Goal: Find specific page/section: Find specific page/section

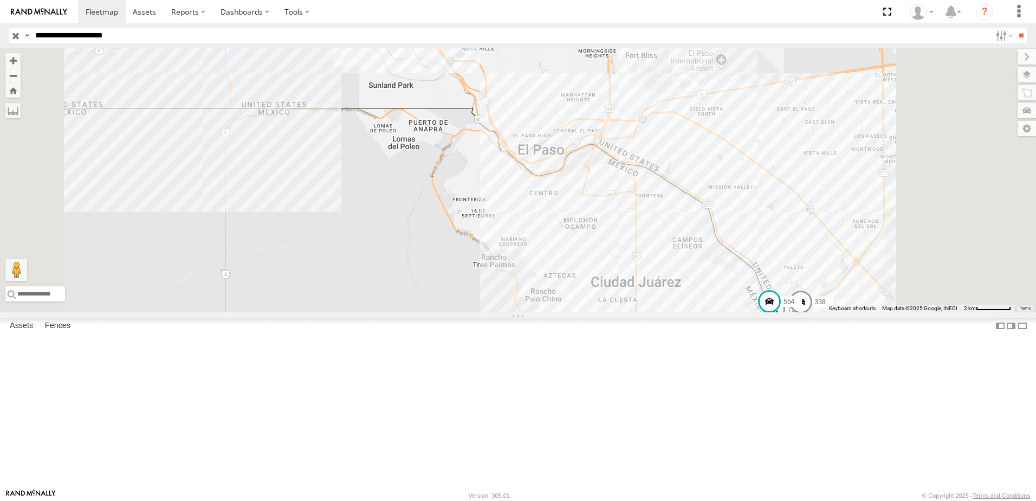
click at [520, 228] on div "7323 8736 288 338 554" at bounding box center [518, 180] width 1036 height 265
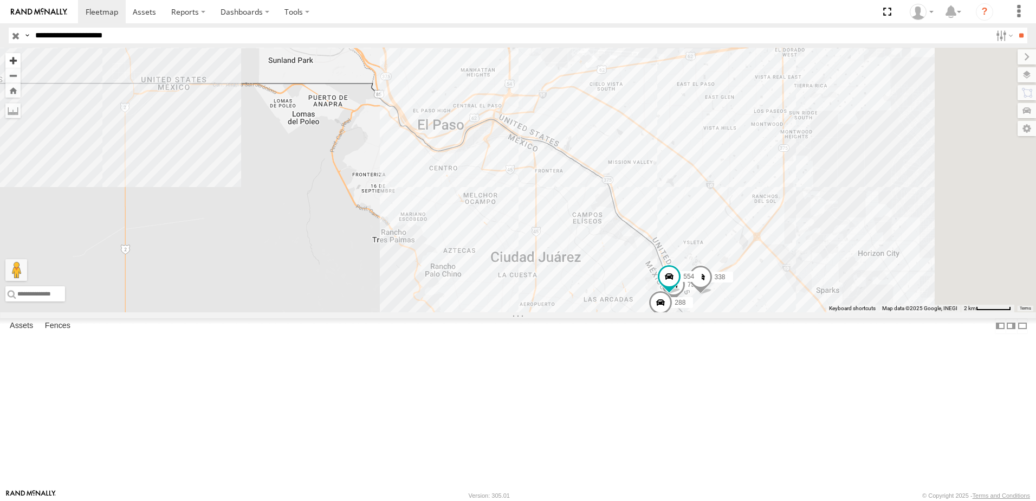
drag, startPoint x: 726, startPoint y: 307, endPoint x: 280, endPoint y: 60, distance: 510.2
click at [692, 279] on div "7323 8736 288 338 554" at bounding box center [518, 180] width 1036 height 265
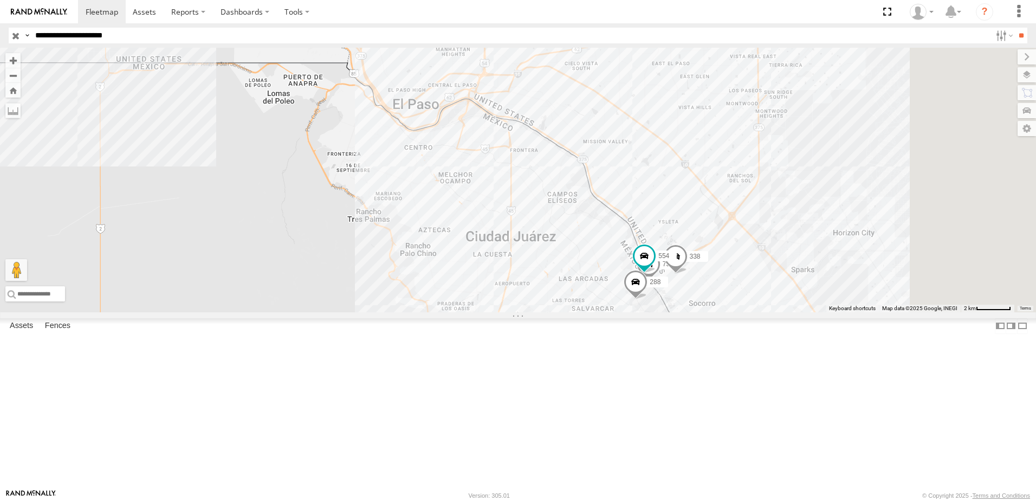
click at [222, 36] on input "**********" at bounding box center [511, 36] width 961 height 16
click at [1015, 28] on input "**" at bounding box center [1021, 36] width 12 height 16
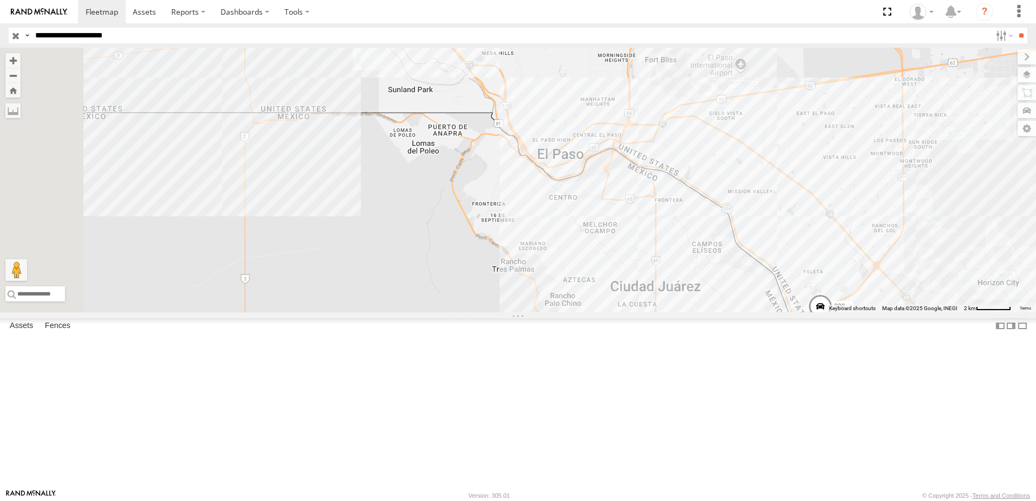
drag, startPoint x: 940, startPoint y: 326, endPoint x: 878, endPoint y: 295, distance: 69.1
click at [879, 295] on div "2 288 338 8736" at bounding box center [518, 180] width 1036 height 265
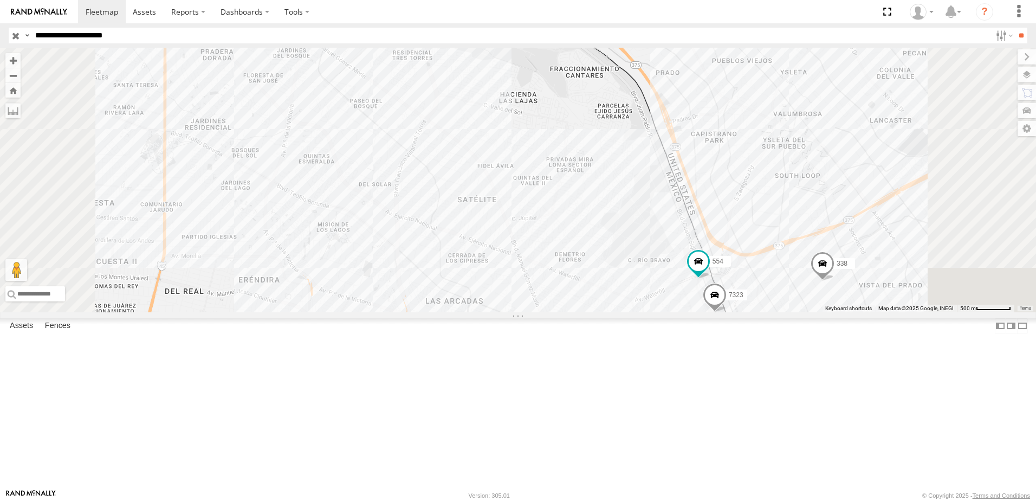
drag, startPoint x: 920, startPoint y: 361, endPoint x: 864, endPoint y: 331, distance: 63.8
click at [864, 312] on div "288 338 8736 7323 554" at bounding box center [518, 180] width 1036 height 265
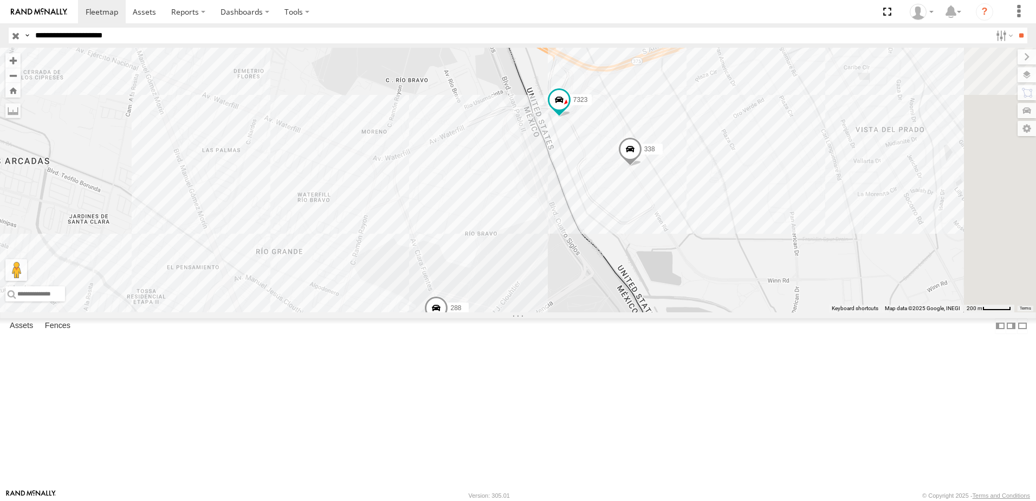
drag, startPoint x: 682, startPoint y: 330, endPoint x: 674, endPoint y: 239, distance: 92.0
click at [674, 237] on div "8736 554 7323 288 338" at bounding box center [518, 180] width 1036 height 265
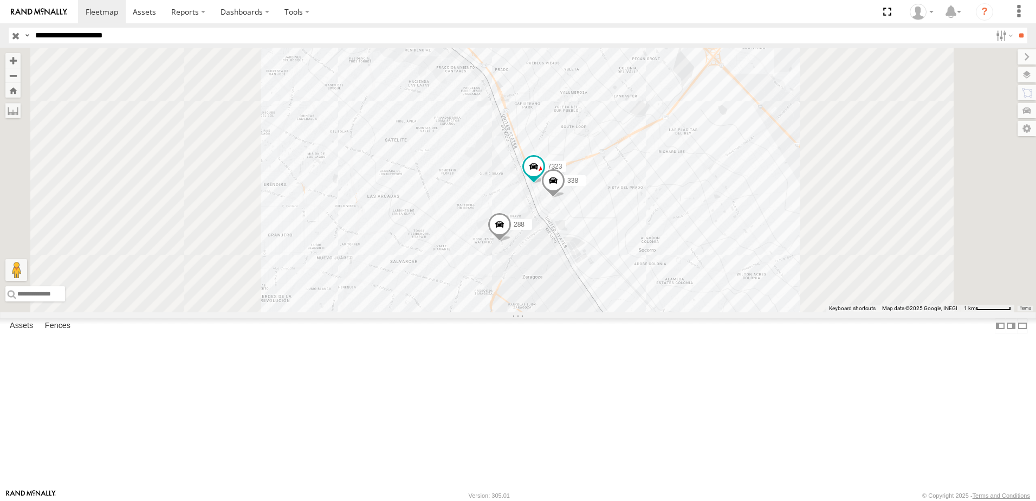
drag, startPoint x: 680, startPoint y: 344, endPoint x: 678, endPoint y: 305, distance: 39.1
click at [678, 305] on div "8736 554 7323 288 338" at bounding box center [518, 180] width 1036 height 265
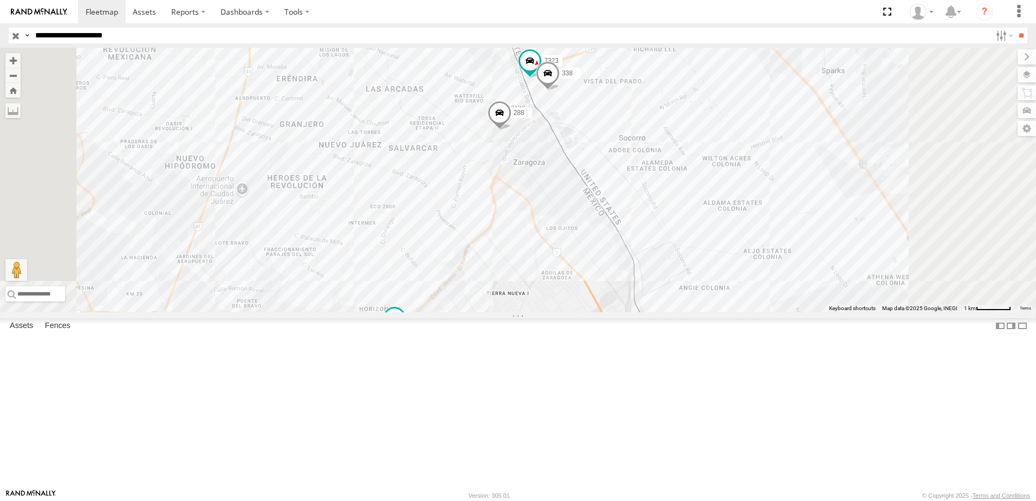
drag, startPoint x: 689, startPoint y: 295, endPoint x: 690, endPoint y: 308, distance: 12.5
click at [690, 312] on div "8736 554 288 7323 338" at bounding box center [518, 180] width 1036 height 265
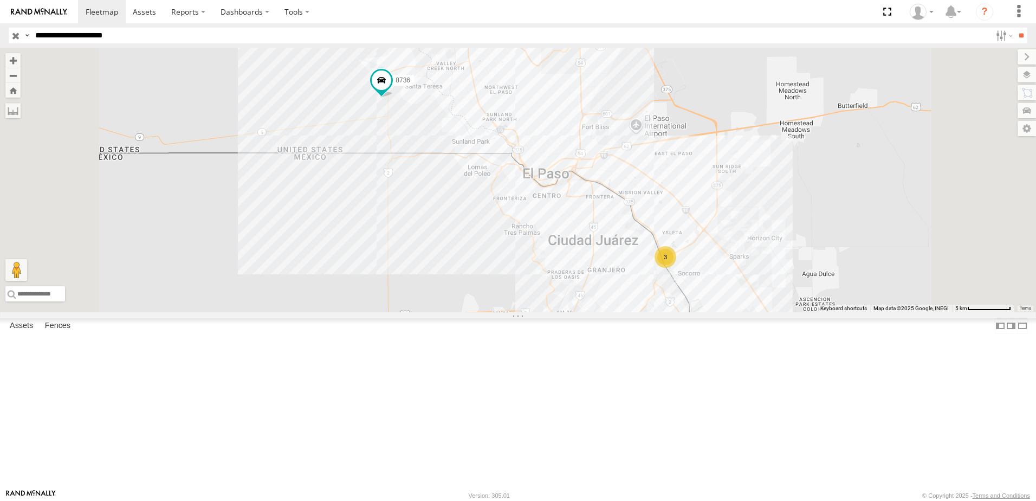
drag, startPoint x: 502, startPoint y: 177, endPoint x: 508, endPoint y: 194, distance: 18.0
click at [507, 210] on div "3 8736 554" at bounding box center [518, 180] width 1036 height 265
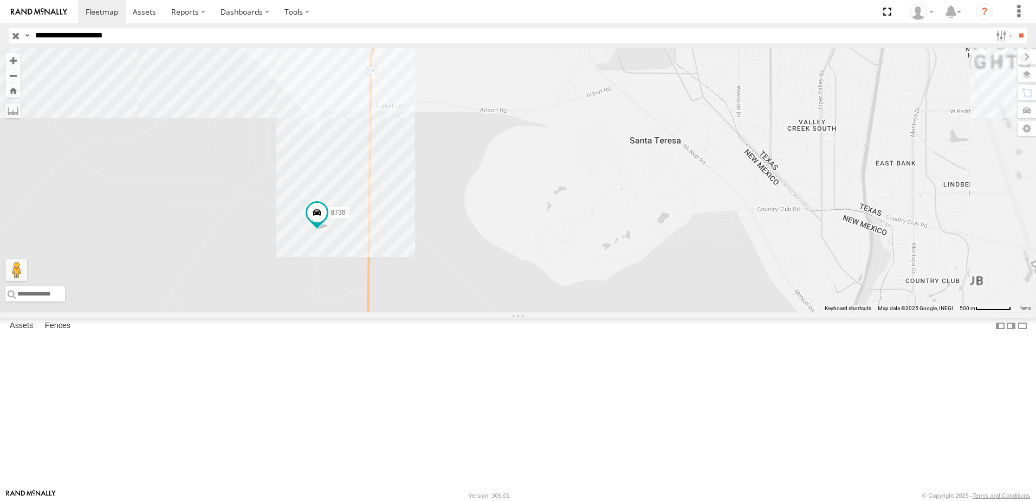
drag, startPoint x: 488, startPoint y: 373, endPoint x: 500, endPoint y: 372, distance: 12.0
click at [499, 312] on div "8736 554" at bounding box center [518, 180] width 1036 height 265
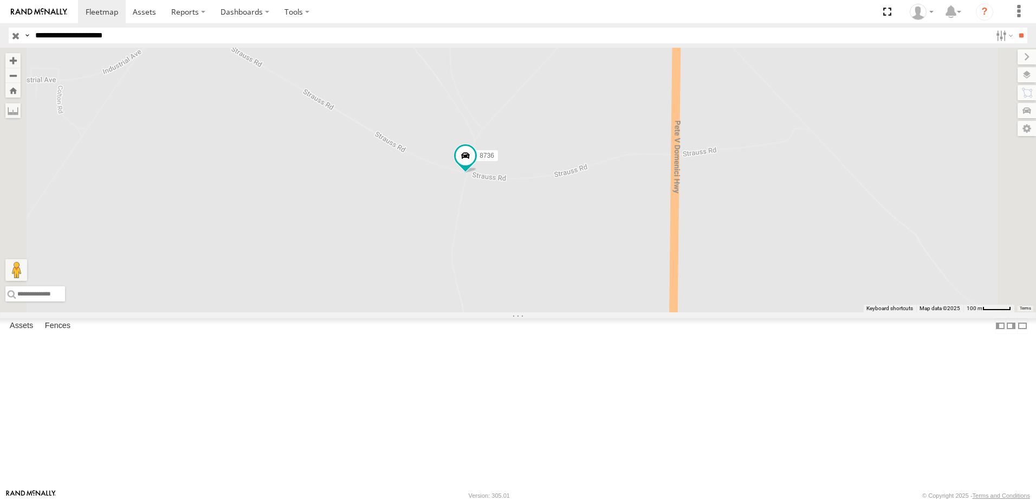
drag, startPoint x: 645, startPoint y: 291, endPoint x: 645, endPoint y: 330, distance: 38.5
click at [645, 312] on div "8736 554" at bounding box center [518, 180] width 1036 height 265
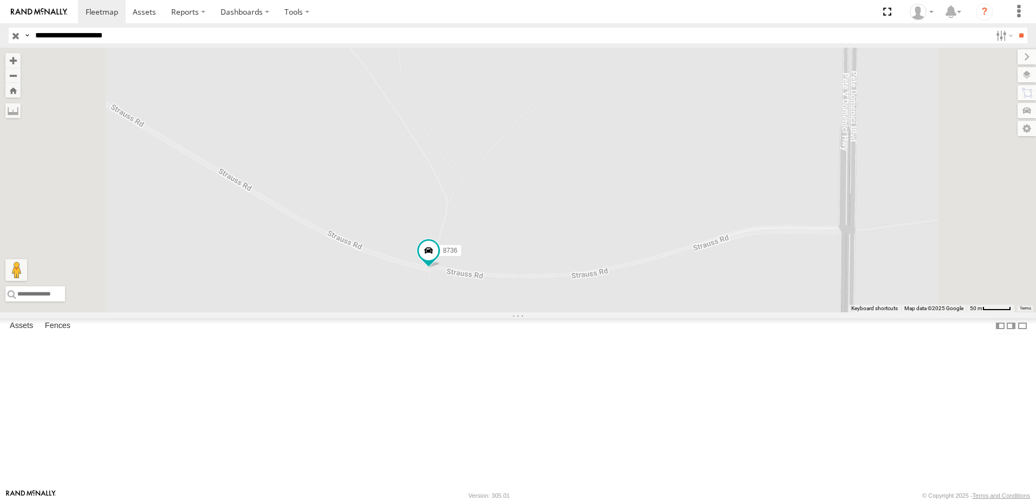
drag, startPoint x: 619, startPoint y: 429, endPoint x: 609, endPoint y: 360, distance: 70.1
click at [609, 312] on div "8736 554" at bounding box center [518, 180] width 1036 height 265
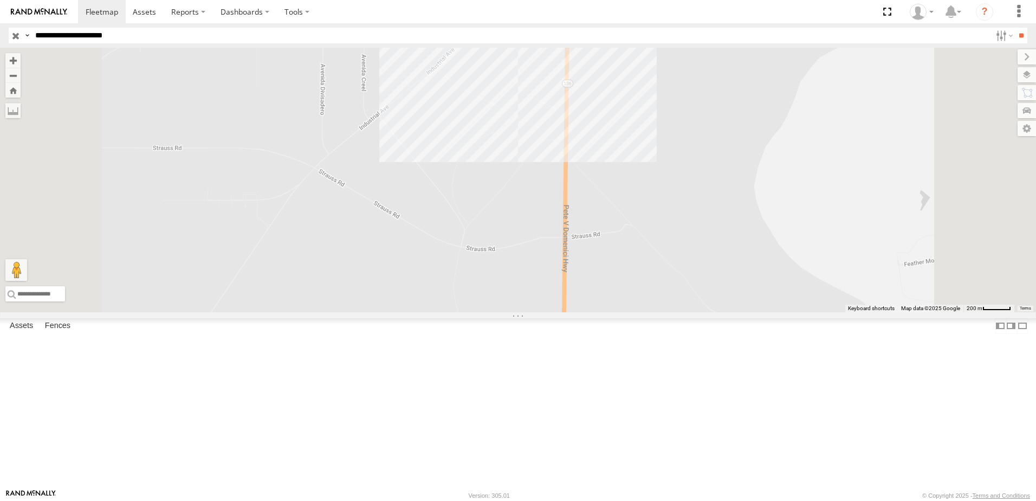
drag, startPoint x: 788, startPoint y: 226, endPoint x: 782, endPoint y: 274, distance: 48.1
click at [788, 250] on div "8736 554" at bounding box center [518, 180] width 1036 height 265
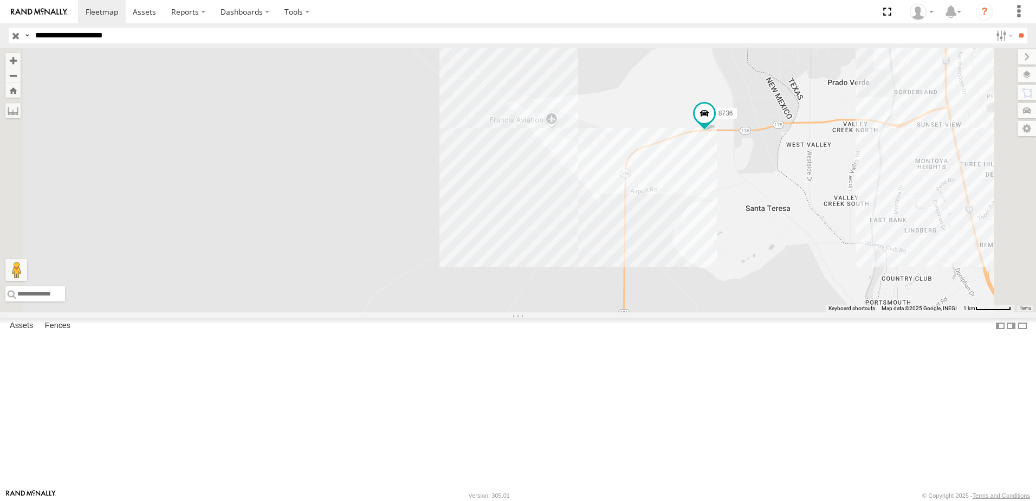
drag, startPoint x: 860, startPoint y: 402, endPoint x: 802, endPoint y: 308, distance: 110.1
click at [804, 312] on div "8736 554" at bounding box center [518, 180] width 1036 height 265
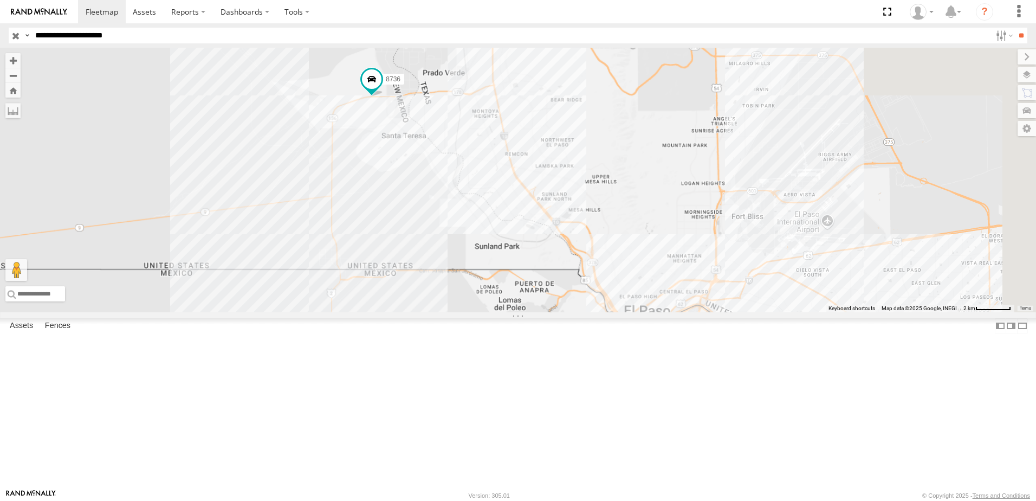
drag, startPoint x: 892, startPoint y: 355, endPoint x: 609, endPoint y: 339, distance: 283.4
click at [609, 312] on div "8736 554" at bounding box center [518, 180] width 1036 height 265
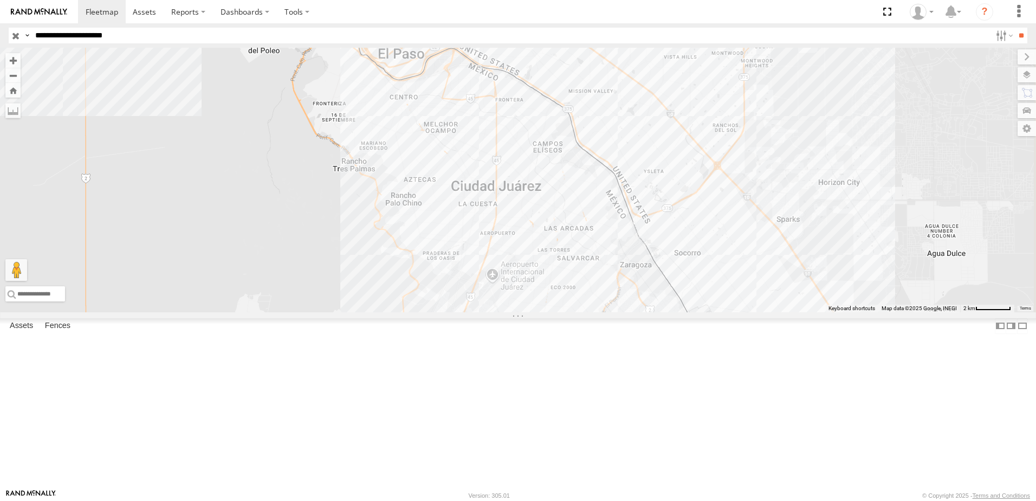
drag, startPoint x: 832, startPoint y: 363, endPoint x: 582, endPoint y: 105, distance: 359.6
click at [582, 105] on div "8736 554" at bounding box center [518, 180] width 1036 height 265
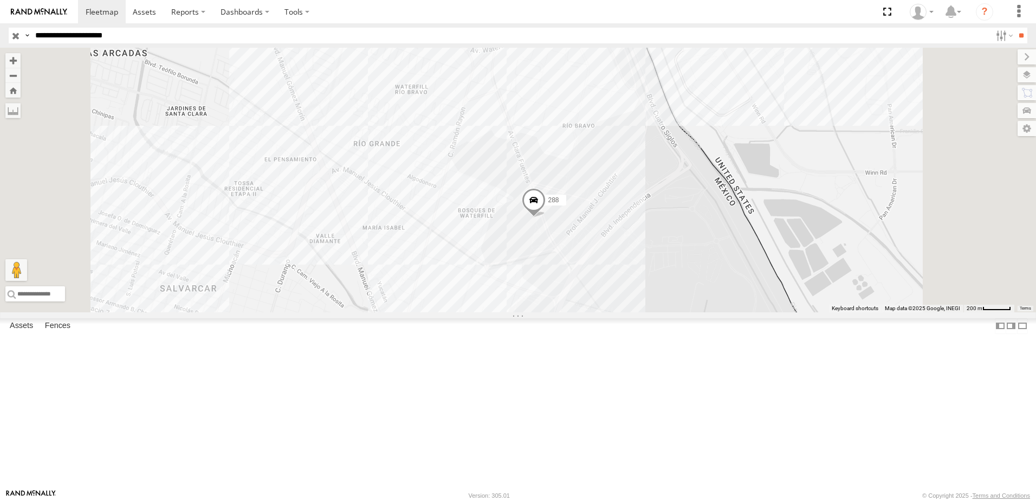
drag, startPoint x: 781, startPoint y: 414, endPoint x: 798, endPoint y: 212, distance: 202.9
click at [798, 212] on div "8736 554 288 7323 338" at bounding box center [518, 180] width 1036 height 265
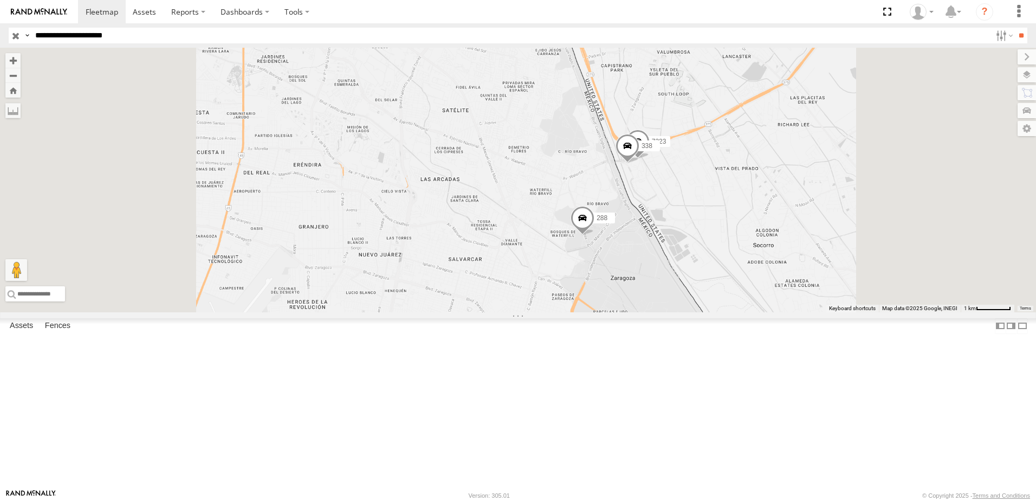
drag, startPoint x: 768, startPoint y: 324, endPoint x: 762, endPoint y: 293, distance: 31.9
click at [764, 300] on div "8736 554 288 7323 338" at bounding box center [518, 180] width 1036 height 265
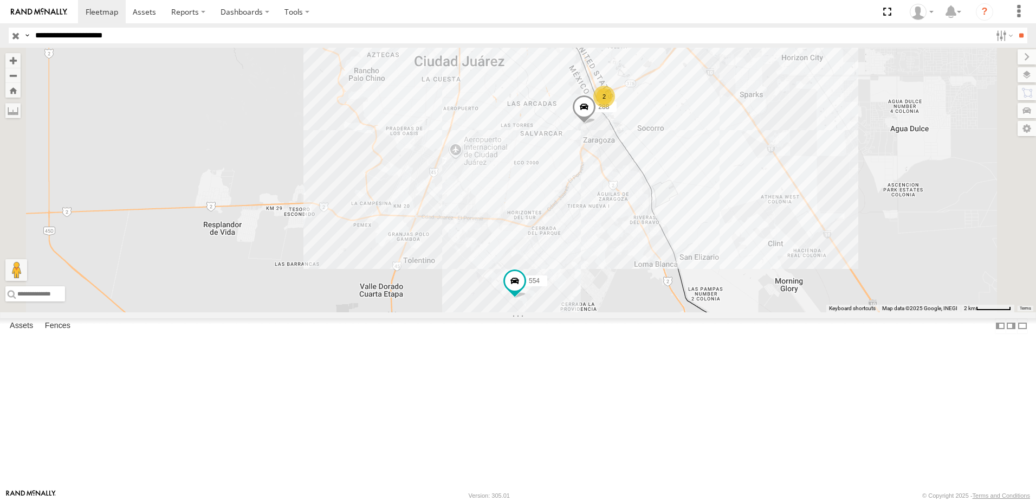
drag, startPoint x: 764, startPoint y: 417, endPoint x: 762, endPoint y: 400, distance: 16.9
click at [762, 312] on div "8736 554 288 2" at bounding box center [518, 180] width 1036 height 265
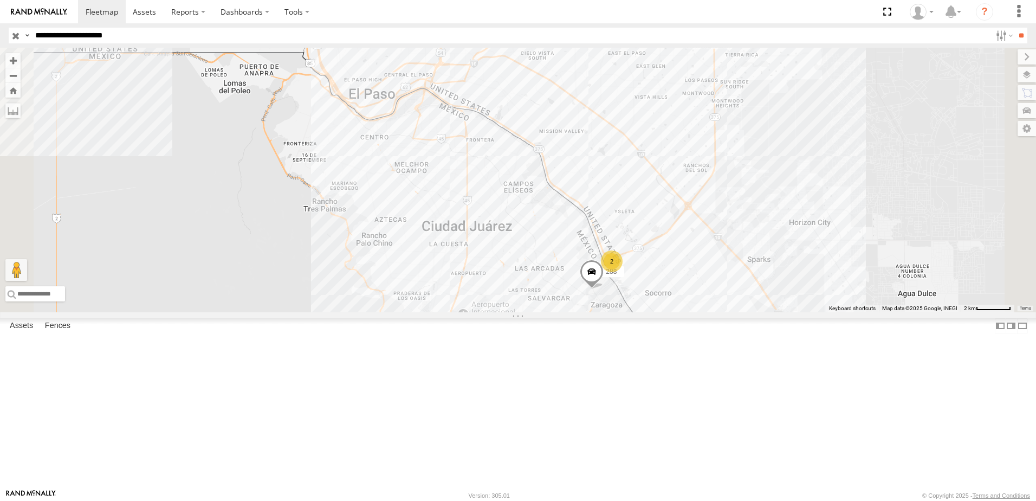
drag, startPoint x: 654, startPoint y: 256, endPoint x: 659, endPoint y: 338, distance: 82.0
click at [659, 312] on div "8736 288 554 2" at bounding box center [518, 180] width 1036 height 265
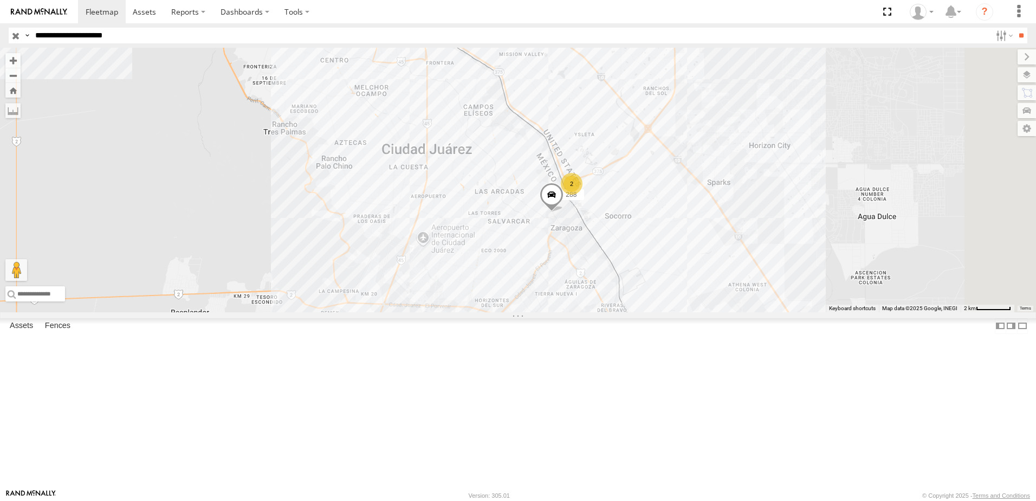
drag, startPoint x: 737, startPoint y: 419, endPoint x: 718, endPoint y: 386, distance: 37.7
click at [725, 312] on div "8736 554 2 288" at bounding box center [518, 180] width 1036 height 265
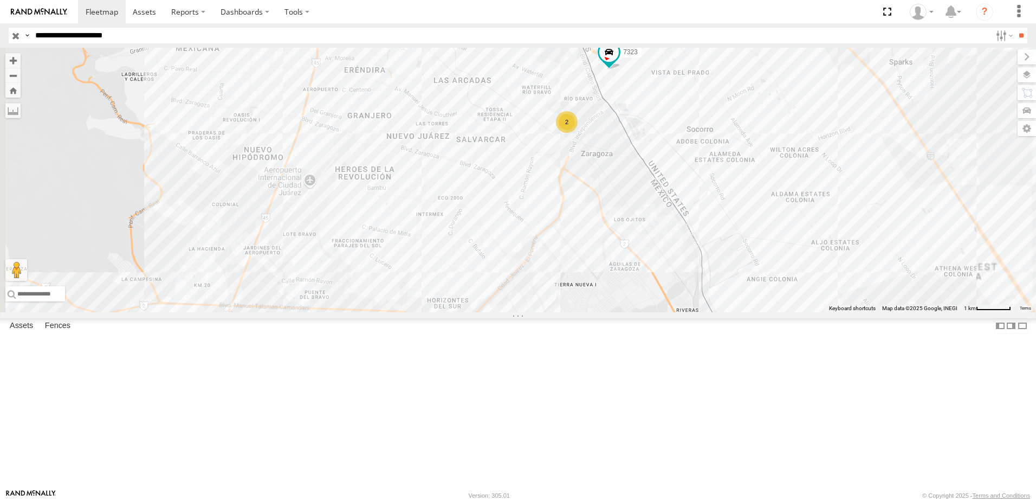
drag, startPoint x: 746, startPoint y: 292, endPoint x: 738, endPoint y: 326, distance: 35.6
click at [740, 312] on div "7323 8736 554 2" at bounding box center [518, 180] width 1036 height 265
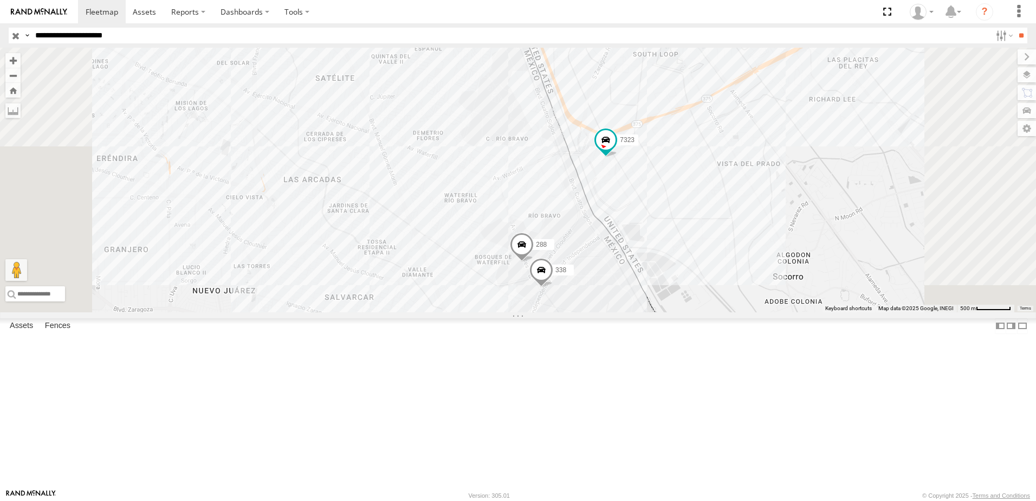
drag, startPoint x: 714, startPoint y: 388, endPoint x: 736, endPoint y: 347, distance: 46.3
click at [737, 312] on div "7323 8736 554 288 338" at bounding box center [518, 180] width 1036 height 265
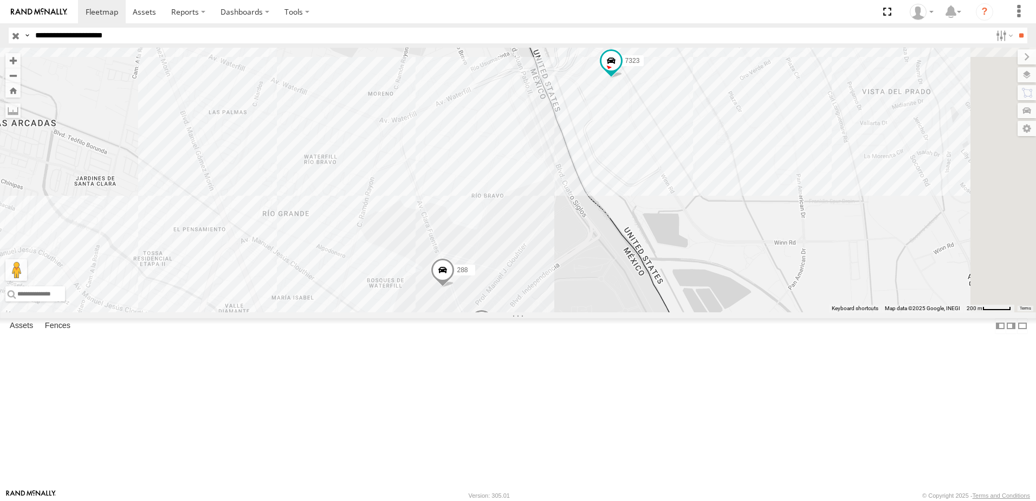
drag, startPoint x: 737, startPoint y: 360, endPoint x: 735, endPoint y: 371, distance: 11.5
click at [735, 312] on div "7323 8736 554 288 338" at bounding box center [518, 180] width 1036 height 265
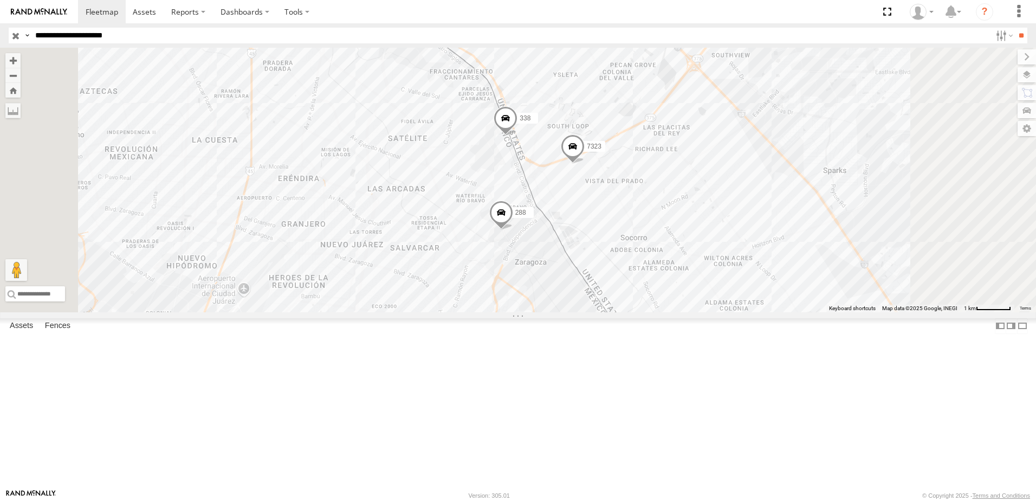
drag, startPoint x: 758, startPoint y: 366, endPoint x: 758, endPoint y: 382, distance: 15.7
click at [758, 312] on div "7323 288 338 8736 554" at bounding box center [518, 180] width 1036 height 265
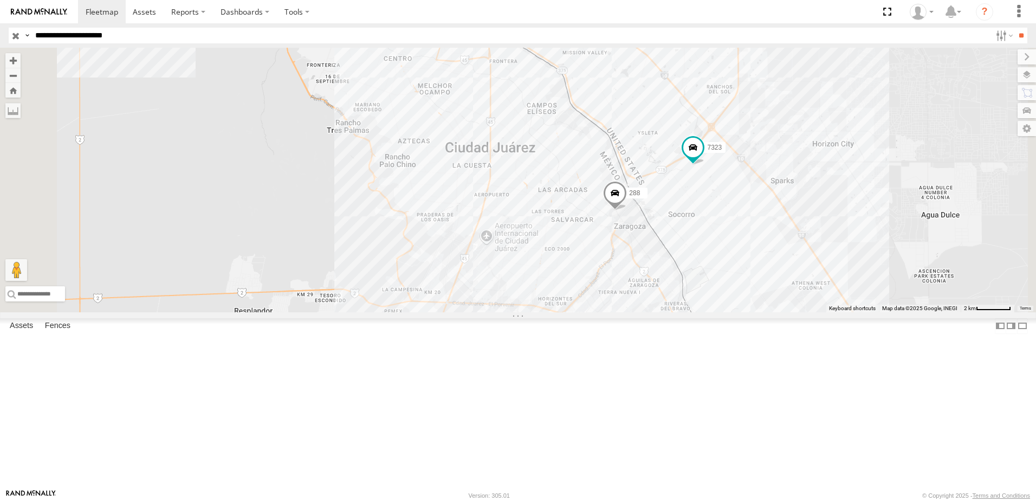
drag, startPoint x: 848, startPoint y: 257, endPoint x: 824, endPoint y: 288, distance: 38.6
click at [824, 288] on div "7323 8736 288 338 554" at bounding box center [518, 180] width 1036 height 265
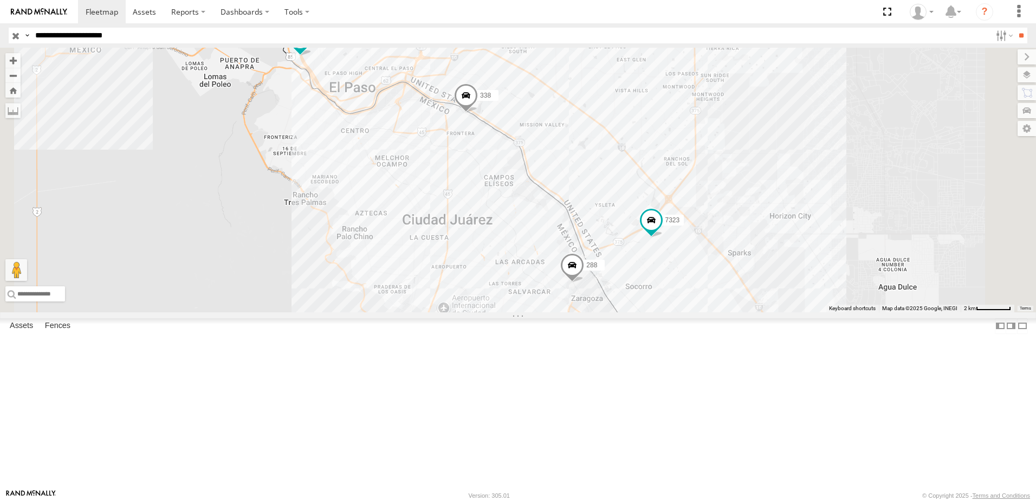
click at [698, 241] on div "7323 8736 288 338 554" at bounding box center [518, 180] width 1036 height 265
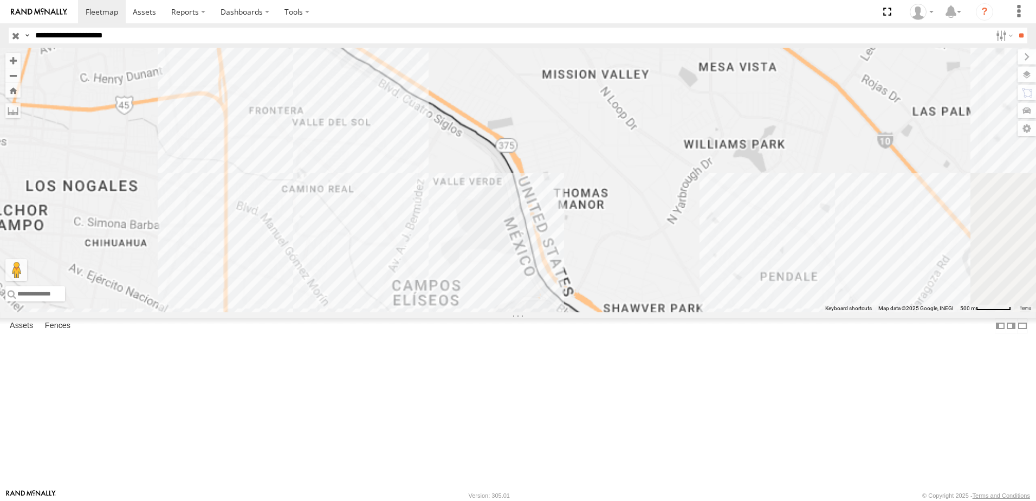
drag, startPoint x: 560, startPoint y: 235, endPoint x: 596, endPoint y: 248, distance: 38.6
click at [596, 248] on div "7323 8736 288 338 554" at bounding box center [518, 180] width 1036 height 265
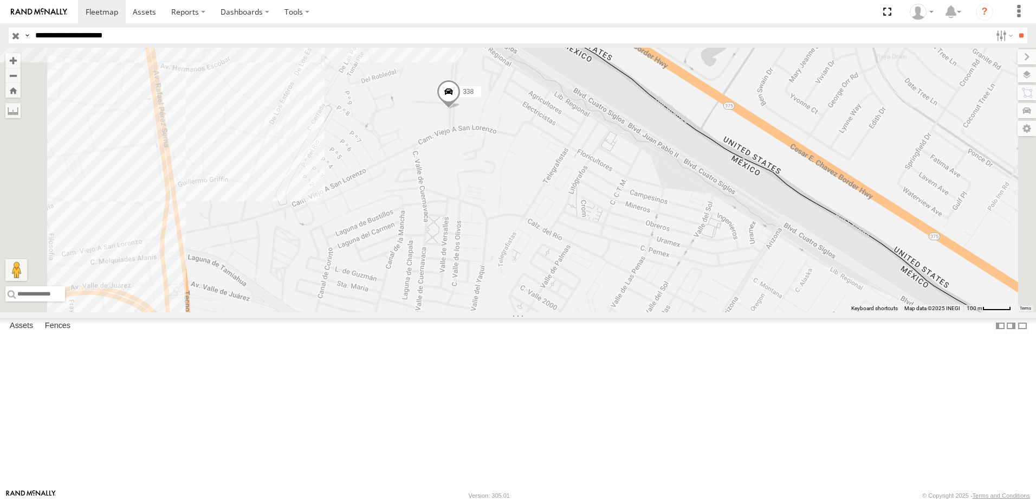
drag, startPoint x: 549, startPoint y: 196, endPoint x: 563, endPoint y: 220, distance: 27.2
click at [563, 220] on div "7323 8736 288 338 554" at bounding box center [518, 180] width 1036 height 265
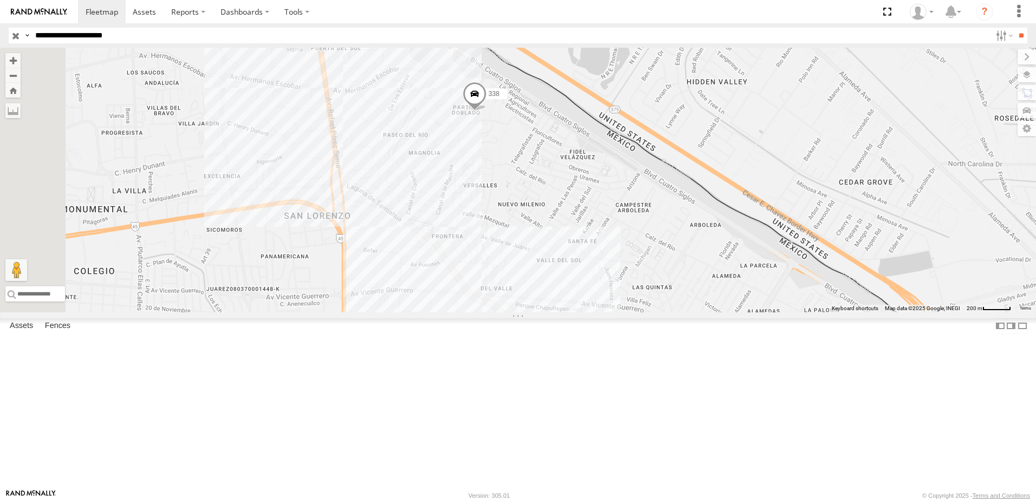
drag, startPoint x: 538, startPoint y: 275, endPoint x: 575, endPoint y: 260, distance: 40.4
click at [575, 260] on div "7323 8736 288 338 554" at bounding box center [518, 180] width 1036 height 265
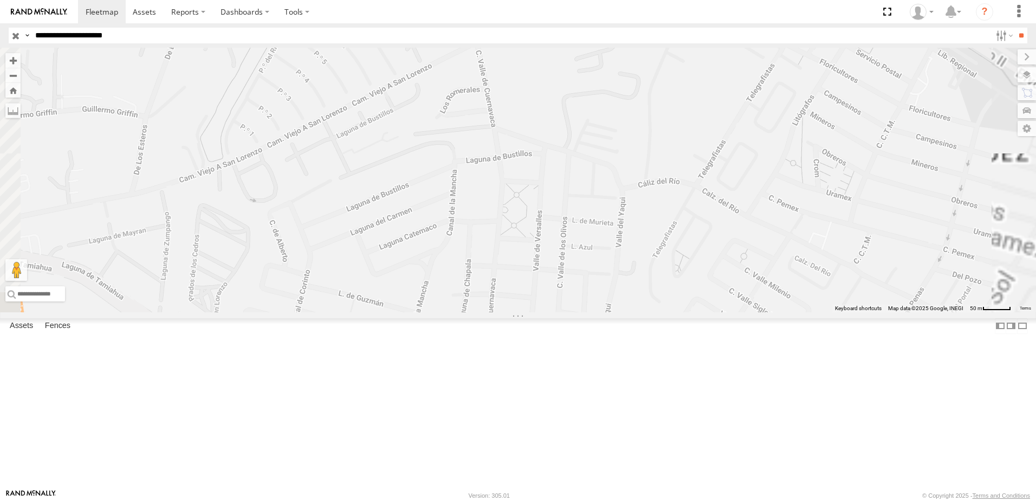
drag, startPoint x: 616, startPoint y: 173, endPoint x: 584, endPoint y: 359, distance: 188.7
click at [585, 312] on div "7323 8736 288 338 554" at bounding box center [518, 180] width 1036 height 265
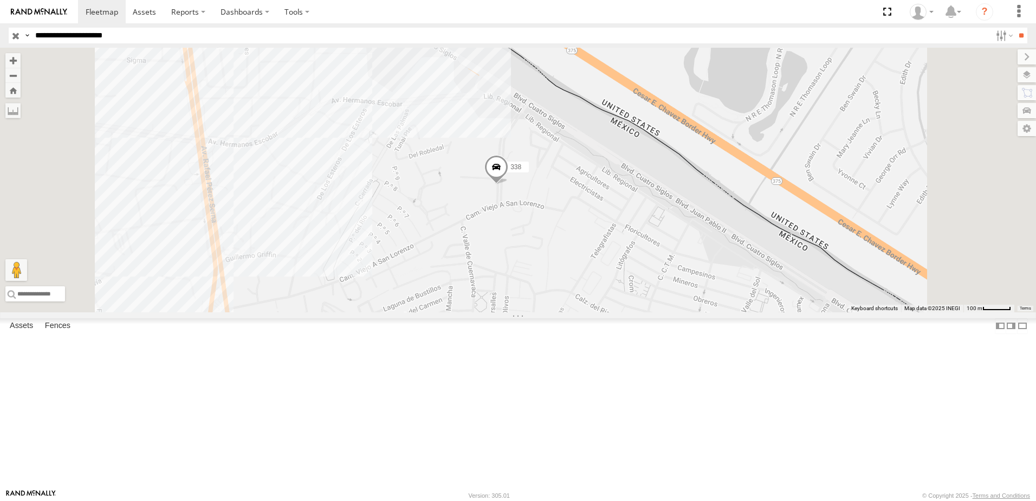
drag, startPoint x: 609, startPoint y: 275, endPoint x: 560, endPoint y: 278, distance: 48.3
click at [601, 294] on div "7323 8736 288 338 554" at bounding box center [518, 180] width 1036 height 265
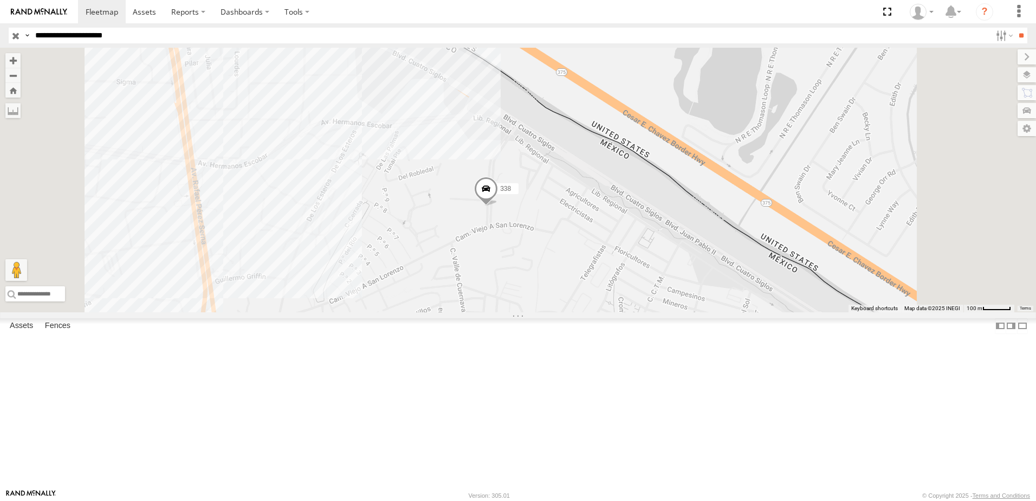
click at [505, 189] on div "7323 8736 288 338 554" at bounding box center [518, 180] width 1036 height 265
click at [452, 251] on div "7323 8736 288 338 554 AUTOKABEL [PERSON_NAME] 0" at bounding box center [518, 180] width 1036 height 265
click at [498, 206] on span at bounding box center [486, 191] width 24 height 29
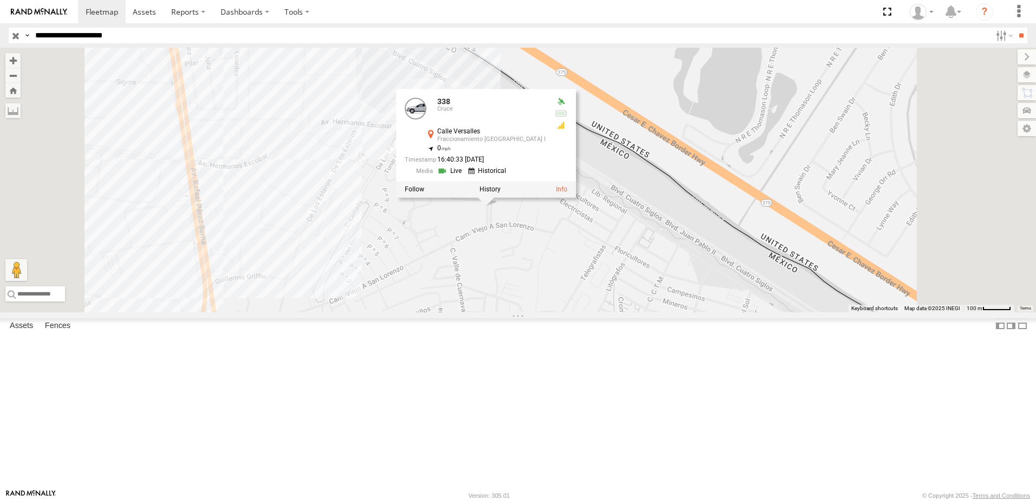
click at [465, 176] on link at bounding box center [451, 171] width 28 height 10
click at [568, 312] on div "7323 8736 288 338 554 [GEOGRAPHIC_DATA] Fraccionamiento [GEOGRAPHIC_DATA] I 31.…" at bounding box center [518, 180] width 1036 height 265
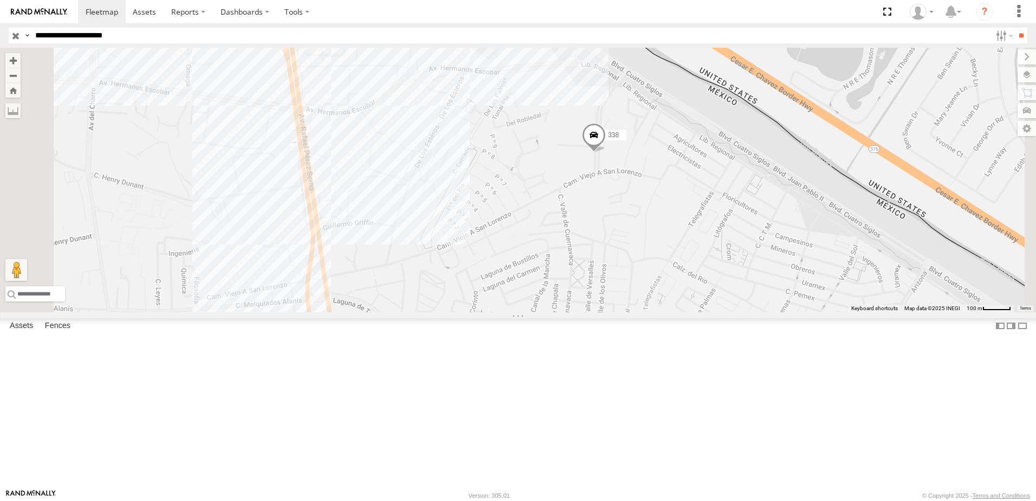
drag, startPoint x: 562, startPoint y: 352, endPoint x: 672, endPoint y: 298, distance: 122.4
click at [672, 298] on div "7323 8736 288 338 554" at bounding box center [518, 180] width 1036 height 265
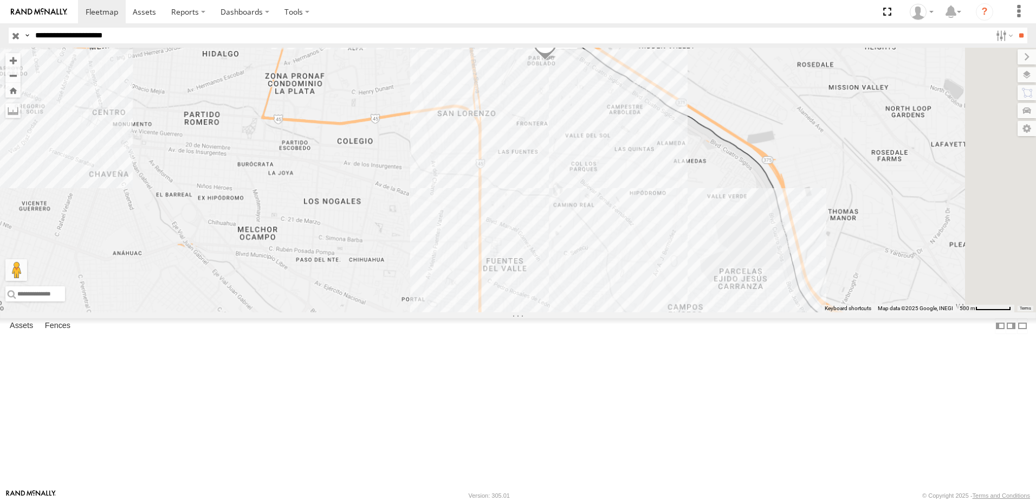
drag, startPoint x: 738, startPoint y: 352, endPoint x: 727, endPoint y: 211, distance: 141.3
click at [727, 211] on div "7323 8736 288 338 554" at bounding box center [518, 180] width 1036 height 265
drag, startPoint x: 652, startPoint y: 220, endPoint x: 660, endPoint y: 226, distance: 10.1
click at [652, 221] on div "7323 8736 288 338 554" at bounding box center [518, 180] width 1036 height 265
drag, startPoint x: 712, startPoint y: 198, endPoint x: 699, endPoint y: 232, distance: 36.0
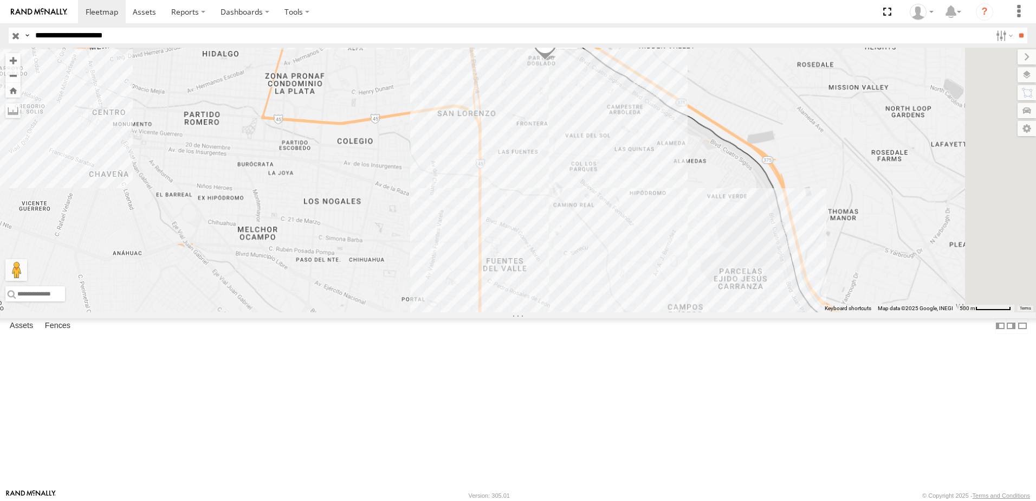
click at [699, 232] on div "7323 8736 288 338 554" at bounding box center [518, 180] width 1036 height 265
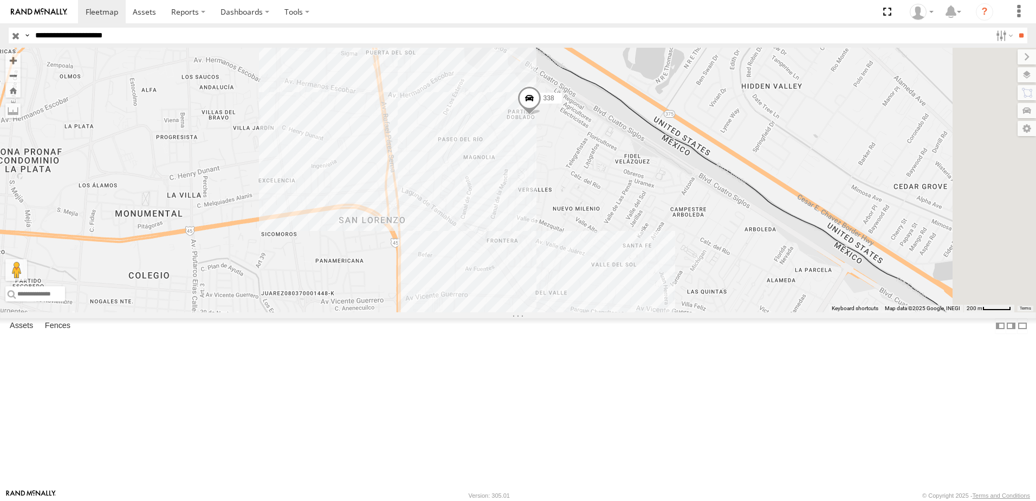
drag, startPoint x: 711, startPoint y: 285, endPoint x: 680, endPoint y: 296, distance: 33.3
click at [710, 300] on div "7323 8736 288 338 554" at bounding box center [518, 180] width 1036 height 265
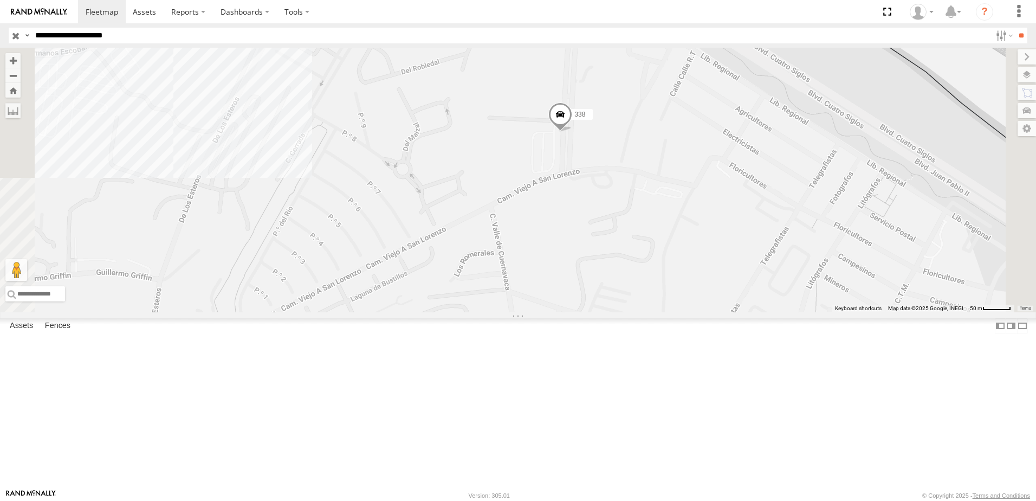
drag, startPoint x: 749, startPoint y: 207, endPoint x: 731, endPoint y: 340, distance: 134.5
click at [731, 312] on div "7323 8736 288 338 554" at bounding box center [518, 180] width 1036 height 265
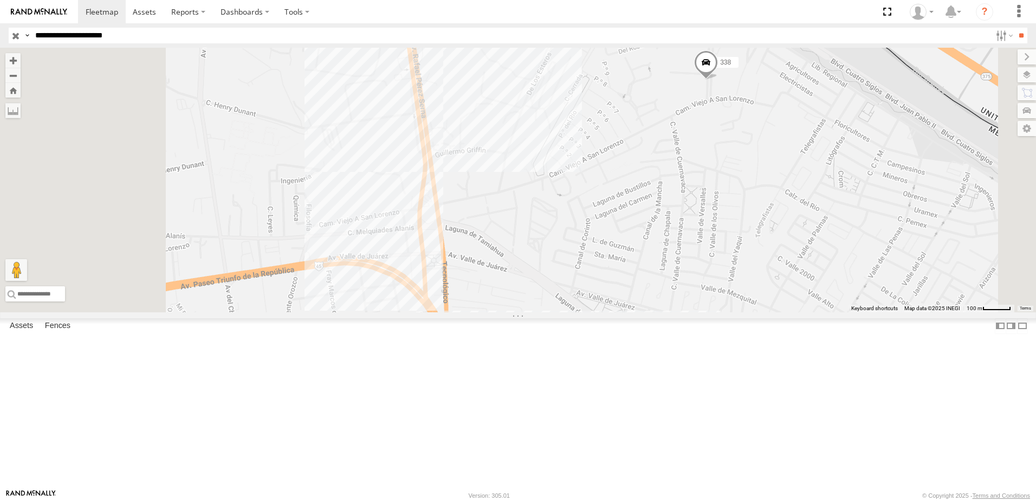
drag, startPoint x: 765, startPoint y: 338, endPoint x: 819, endPoint y: 260, distance: 94.4
click at [819, 260] on div "7323 8736 288 338 554" at bounding box center [518, 180] width 1036 height 265
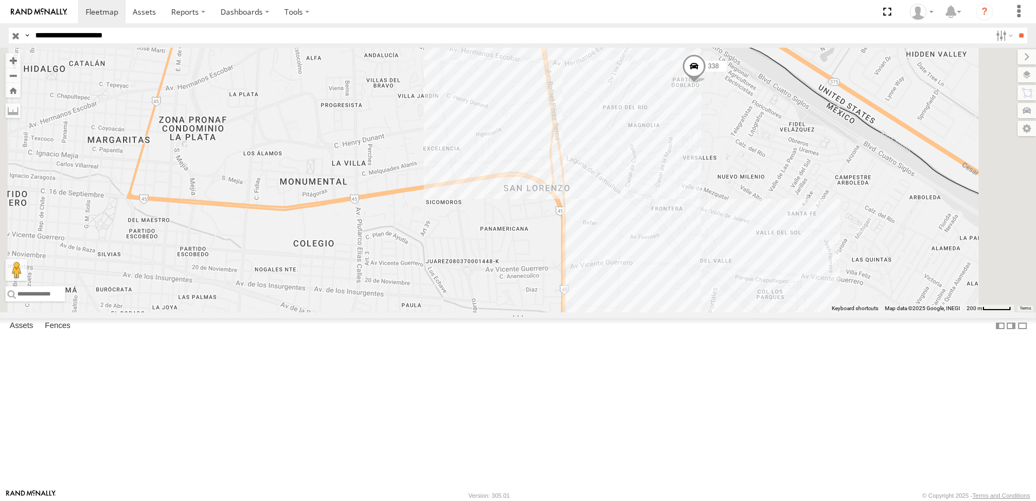
drag, startPoint x: 874, startPoint y: 335, endPoint x: 831, endPoint y: 288, distance: 63.7
click at [831, 288] on div "7323 8736 288 338 554" at bounding box center [518, 180] width 1036 height 265
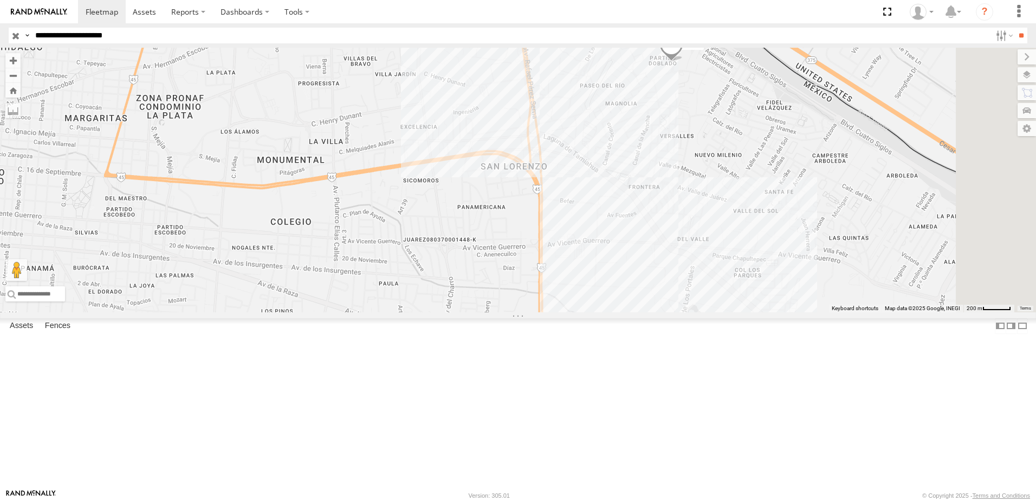
click at [895, 312] on div "7323 8736 288 338 554" at bounding box center [518, 180] width 1036 height 265
click at [903, 312] on div "7323 8736 288 338 554 EXPIROMEX 0" at bounding box center [518, 180] width 1036 height 265
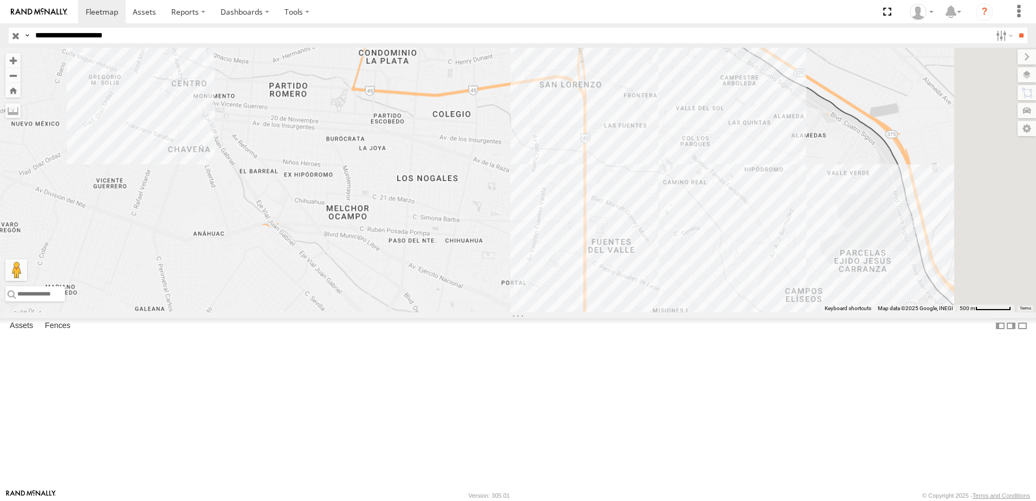
drag, startPoint x: 904, startPoint y: 381, endPoint x: 842, endPoint y: 245, distance: 149.4
click at [842, 245] on div "7323 8736 288 338 554" at bounding box center [518, 180] width 1036 height 265
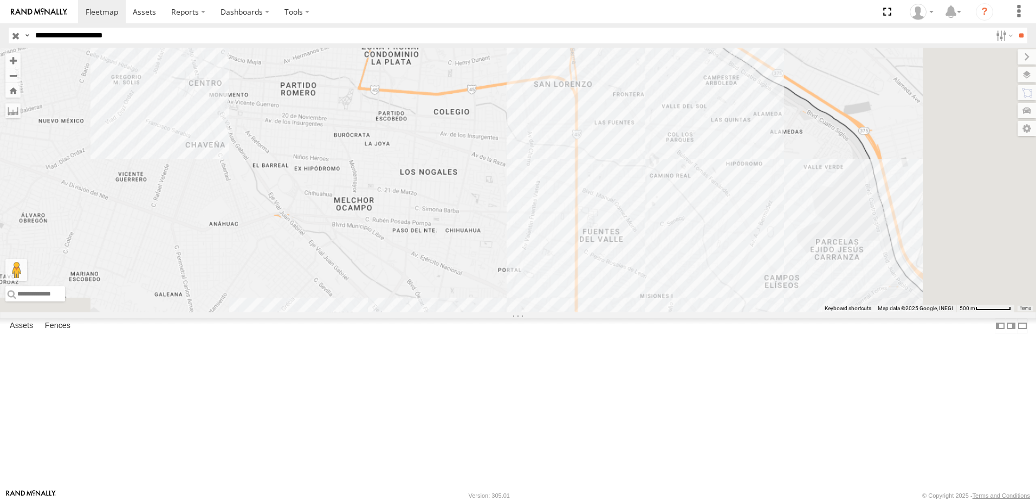
click at [880, 294] on div "7323 8736 288 338 554" at bounding box center [518, 180] width 1036 height 265
drag, startPoint x: 869, startPoint y: 211, endPoint x: 829, endPoint y: 240, distance: 50.1
click at [829, 240] on div "7323 8736 288 338 554" at bounding box center [518, 180] width 1036 height 265
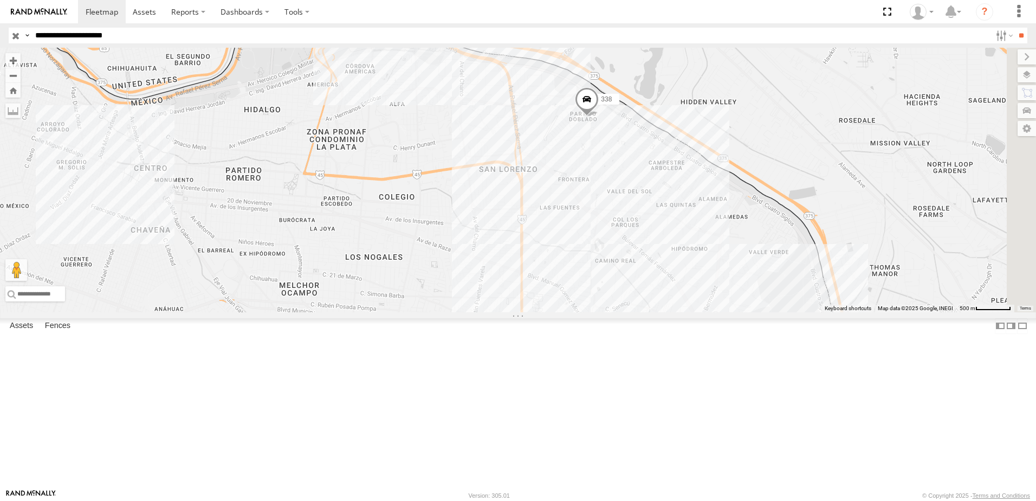
drag, startPoint x: 796, startPoint y: 271, endPoint x: 789, endPoint y: 312, distance: 41.3
click at [789, 312] on div "7323 8736 288 338 554" at bounding box center [518, 180] width 1036 height 265
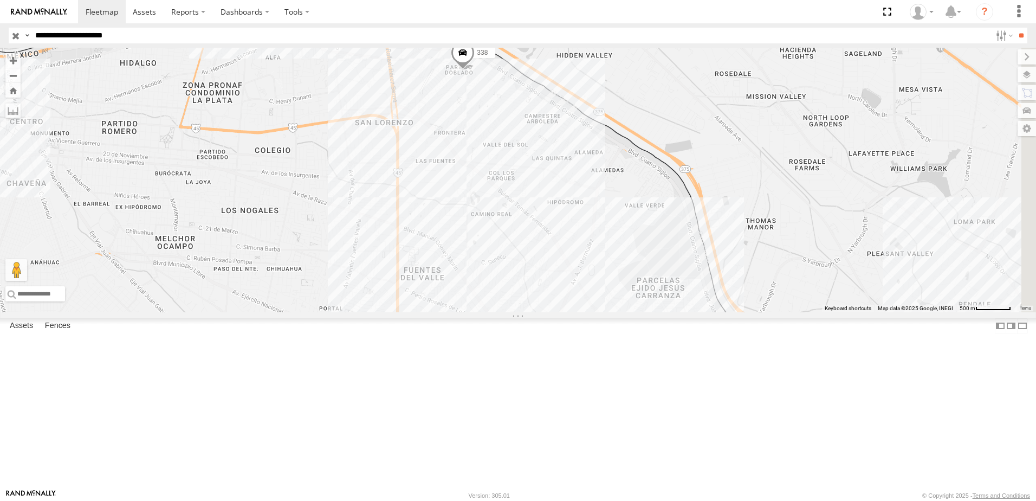
drag, startPoint x: 841, startPoint y: 345, endPoint x: 714, endPoint y: 282, distance: 142.1
click at [714, 282] on div "7323 8736 288 338 554" at bounding box center [518, 180] width 1036 height 265
click at [717, 312] on div "7323 8736 288 338 554" at bounding box center [518, 180] width 1036 height 265
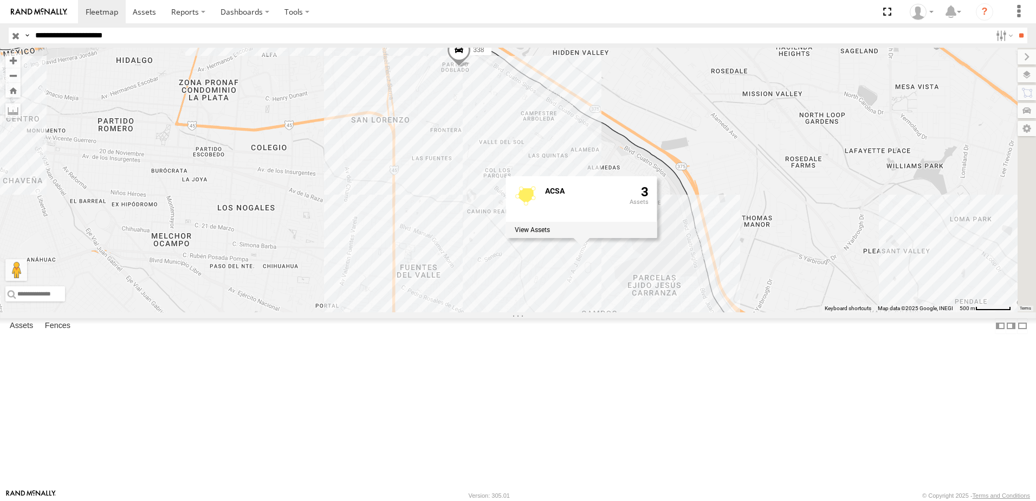
click at [807, 312] on div "7323 8736 288 338 554 ACSA 3" at bounding box center [518, 180] width 1036 height 265
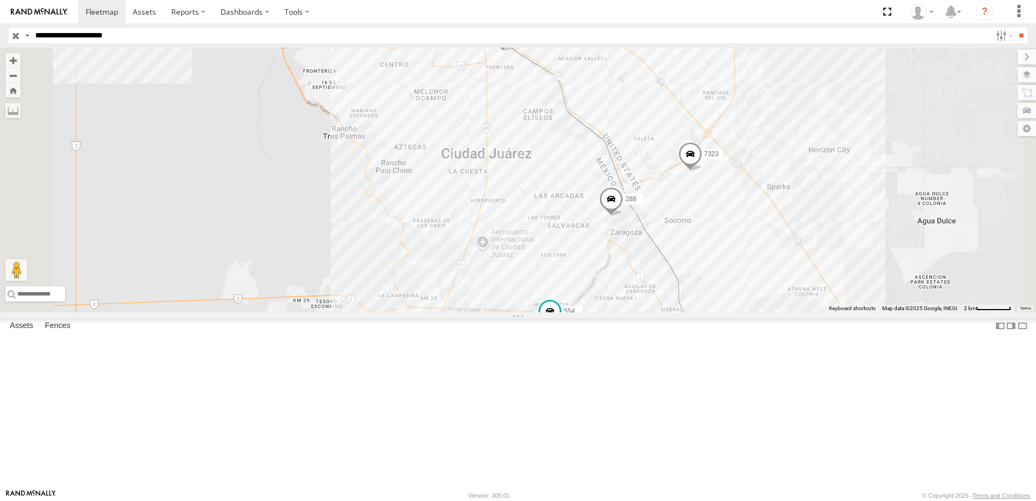
drag, startPoint x: 656, startPoint y: 162, endPoint x: 648, endPoint y: 215, distance: 53.7
click at [648, 215] on div "338 7323 8736 288 554" at bounding box center [518, 180] width 1036 height 265
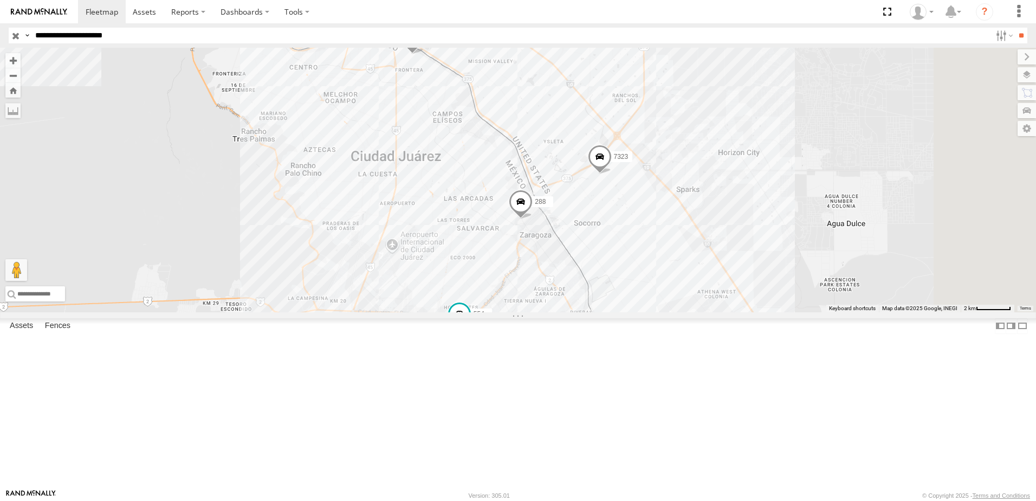
drag, startPoint x: 663, startPoint y: 266, endPoint x: 582, endPoint y: 199, distance: 105.5
click at [582, 199] on div "338 7323 8736 288 554" at bounding box center [518, 180] width 1036 height 265
drag, startPoint x: 697, startPoint y: 312, endPoint x: 699, endPoint y: 291, distance: 21.3
click at [699, 291] on div "338 7323 8736 288 554" at bounding box center [518, 180] width 1036 height 265
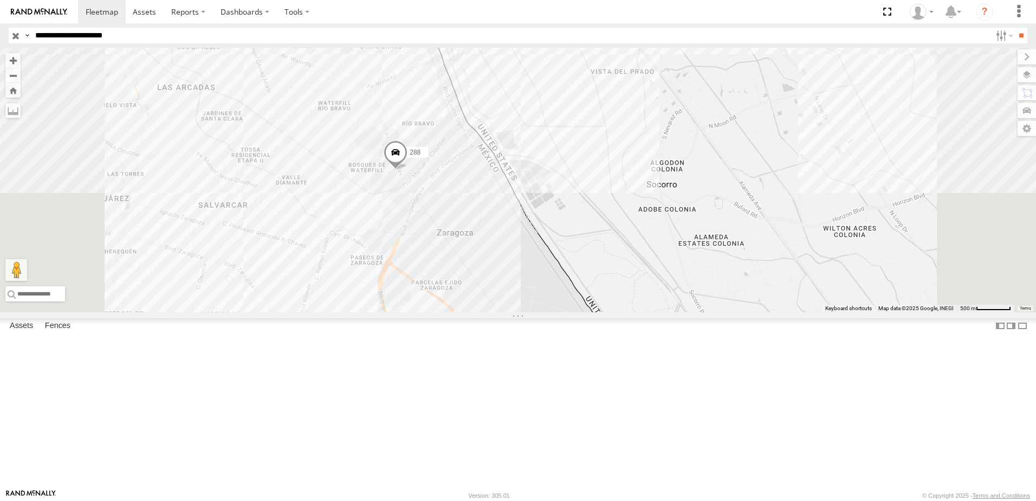
drag, startPoint x: 664, startPoint y: 268, endPoint x: 659, endPoint y: 293, distance: 24.9
click at [659, 293] on div "338 7323 8736 288 554" at bounding box center [518, 180] width 1036 height 265
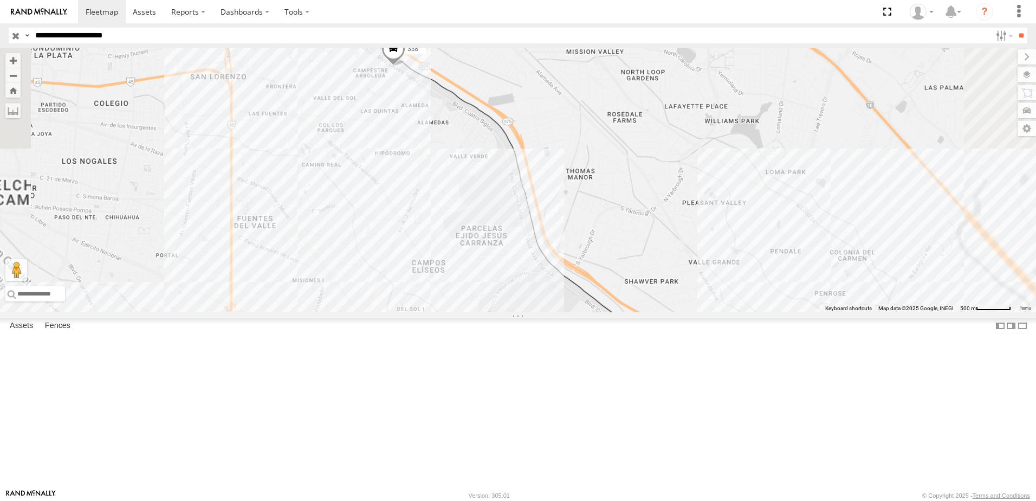
drag, startPoint x: 592, startPoint y: 140, endPoint x: 595, endPoint y: 369, distance: 228.8
click at [592, 312] on div "7323 8736 288 338 554" at bounding box center [518, 180] width 1036 height 265
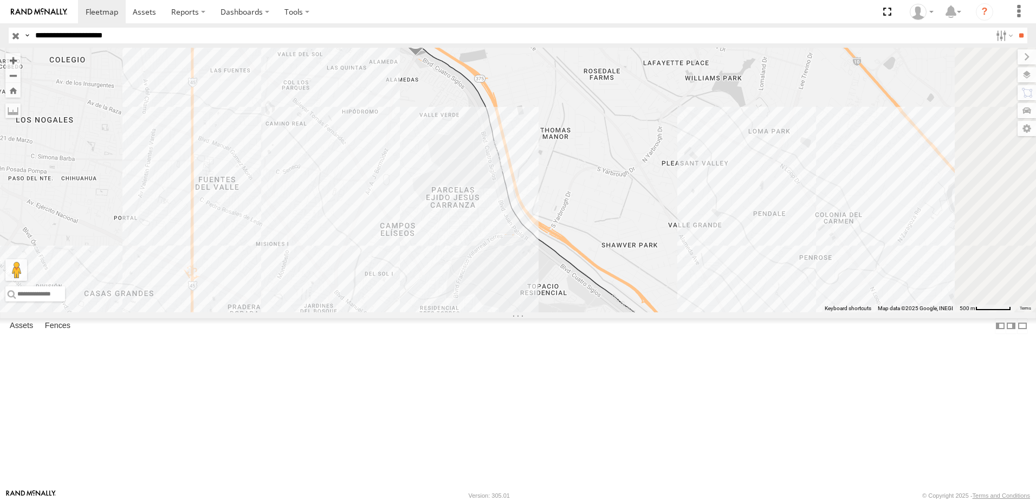
drag, startPoint x: 739, startPoint y: 403, endPoint x: 711, endPoint y: 324, distance: 84.2
click at [711, 312] on div "7323 8736 288 338 554" at bounding box center [518, 180] width 1036 height 265
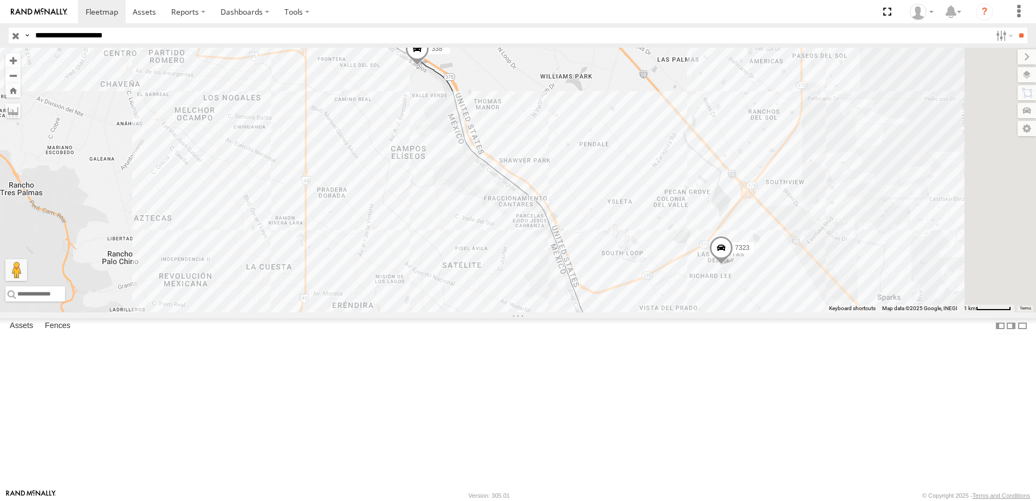
drag, startPoint x: 721, startPoint y: 350, endPoint x: 684, endPoint y: 226, distance: 129.1
click at [684, 226] on div "7323 8736 288 338 554" at bounding box center [518, 180] width 1036 height 265
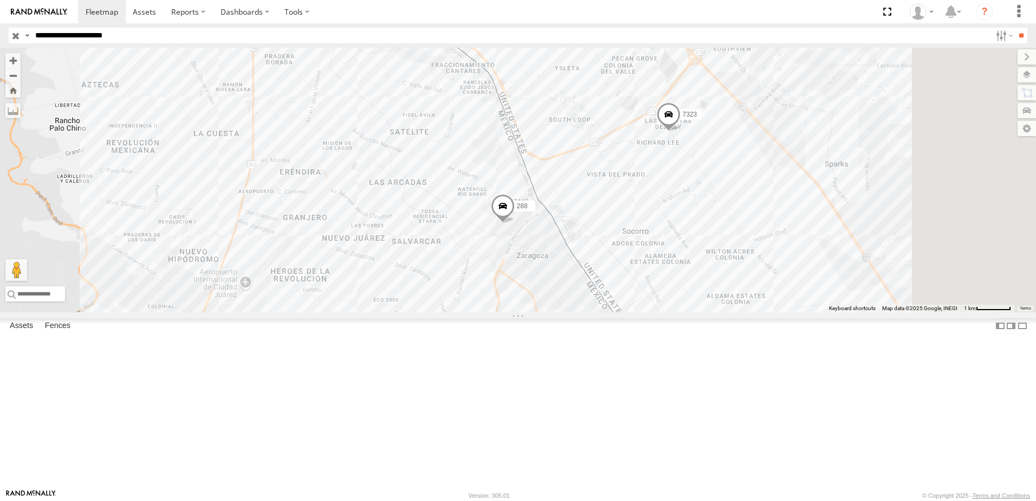
drag, startPoint x: 867, startPoint y: 360, endPoint x: 816, endPoint y: 281, distance: 94.6
click at [816, 281] on div "7323 8736 288 338 554" at bounding box center [518, 180] width 1036 height 265
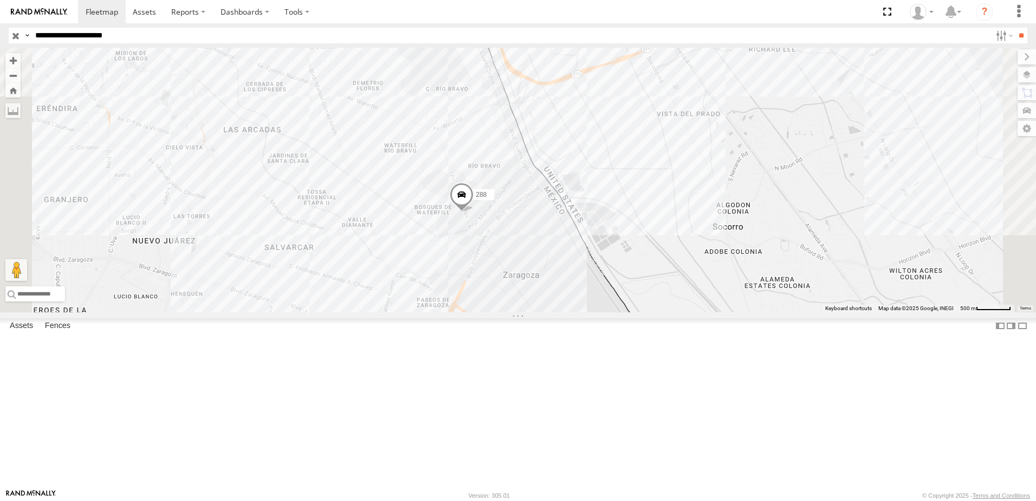
drag, startPoint x: 663, startPoint y: 256, endPoint x: 663, endPoint y: 293, distance: 36.9
click at [663, 293] on div "7323 8736 288 338 554" at bounding box center [518, 180] width 1036 height 265
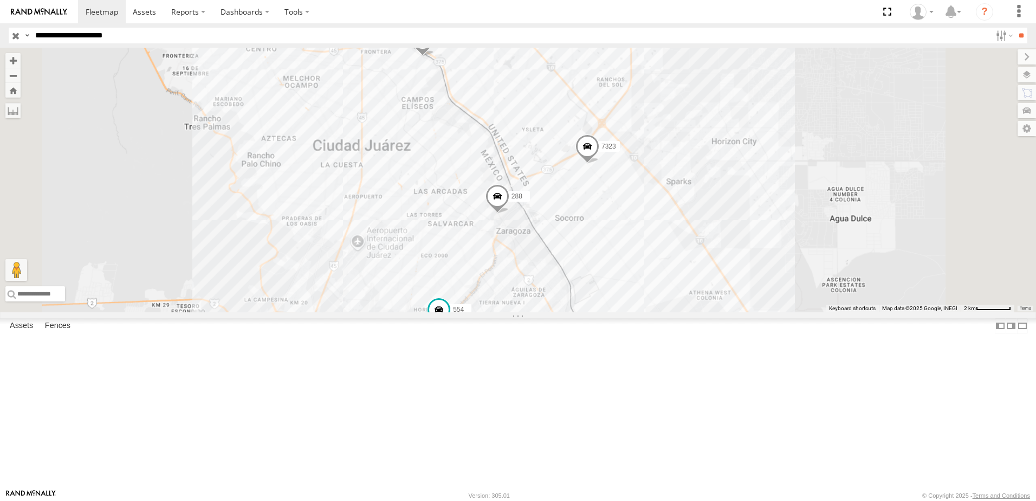
drag, startPoint x: 679, startPoint y: 397, endPoint x: 684, endPoint y: 377, distance: 20.8
click at [684, 312] on div "7323 8736 288 338 554" at bounding box center [518, 180] width 1036 height 265
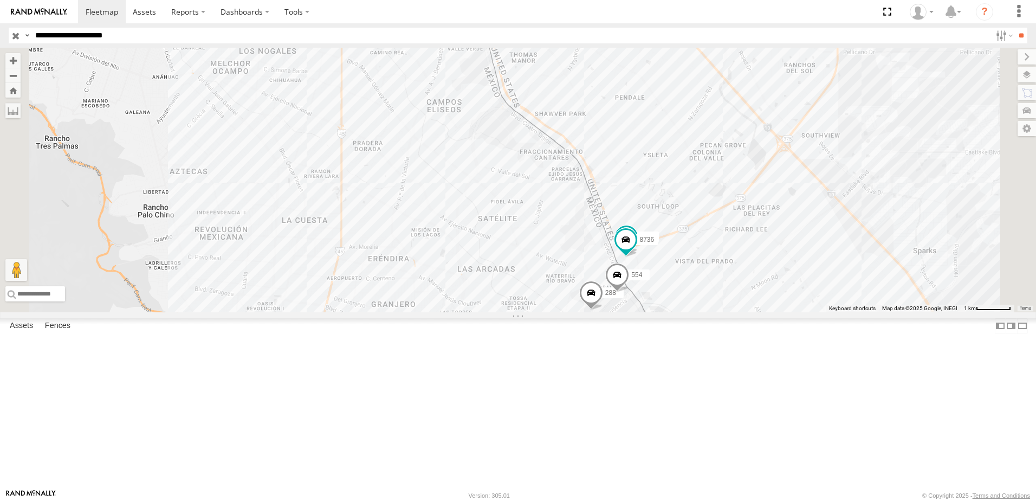
drag, startPoint x: 480, startPoint y: 156, endPoint x: 552, endPoint y: 214, distance: 92.5
click at [552, 214] on div "7323 8736 288 338 554" at bounding box center [518, 180] width 1036 height 265
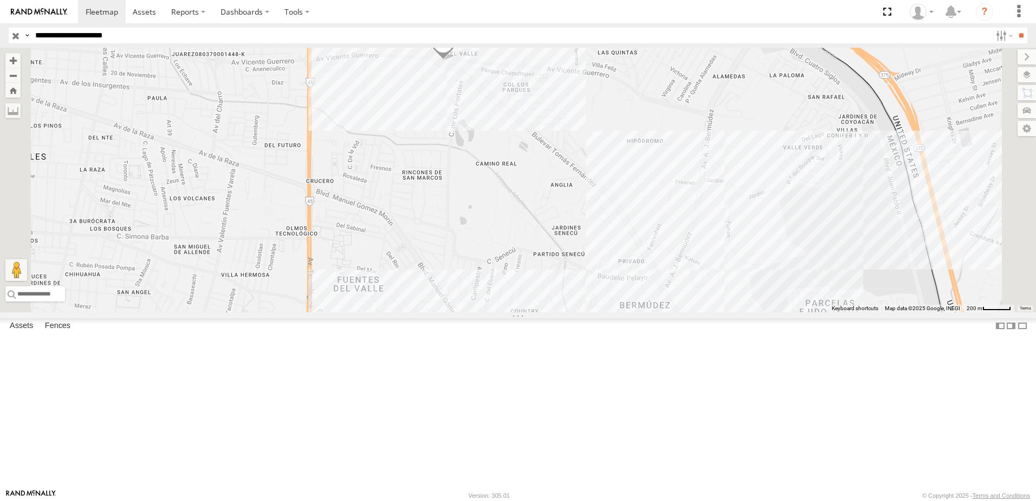
drag, startPoint x: 756, startPoint y: 289, endPoint x: 748, endPoint y: 315, distance: 26.6
click at [748, 312] on div "7323 8736 288 338 554" at bounding box center [518, 180] width 1036 height 265
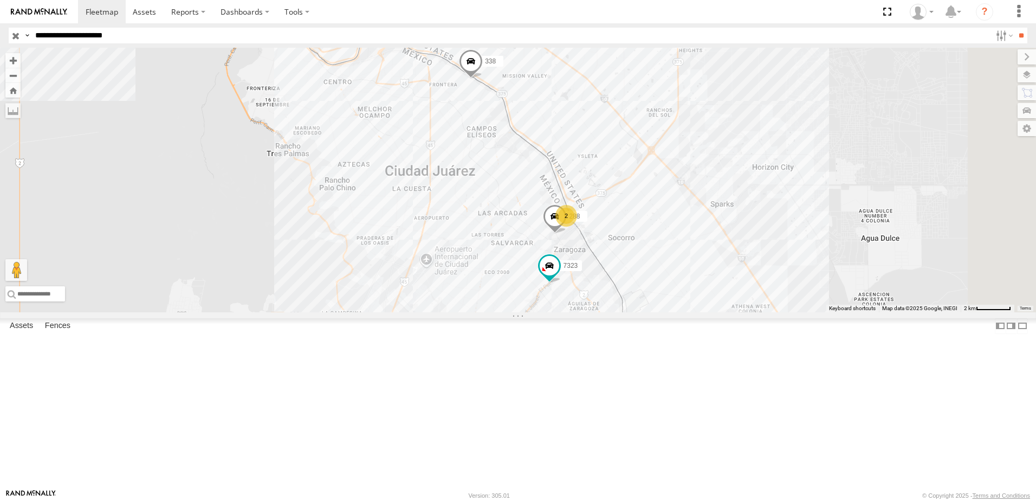
drag, startPoint x: 722, startPoint y: 405, endPoint x: 722, endPoint y: 397, distance: 8.1
click at [722, 312] on div "288 338 7323 2" at bounding box center [518, 180] width 1036 height 265
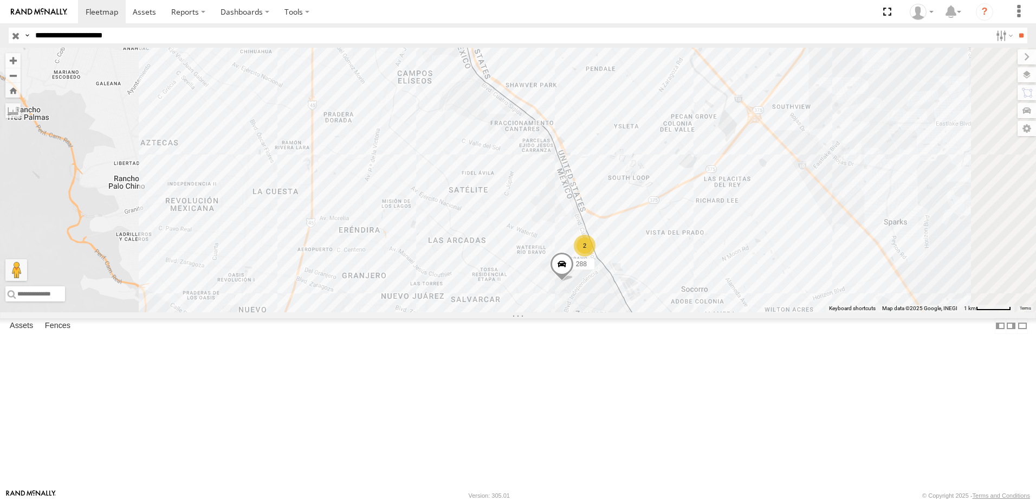
click at [698, 191] on div "288 338 7323 2" at bounding box center [518, 180] width 1036 height 265
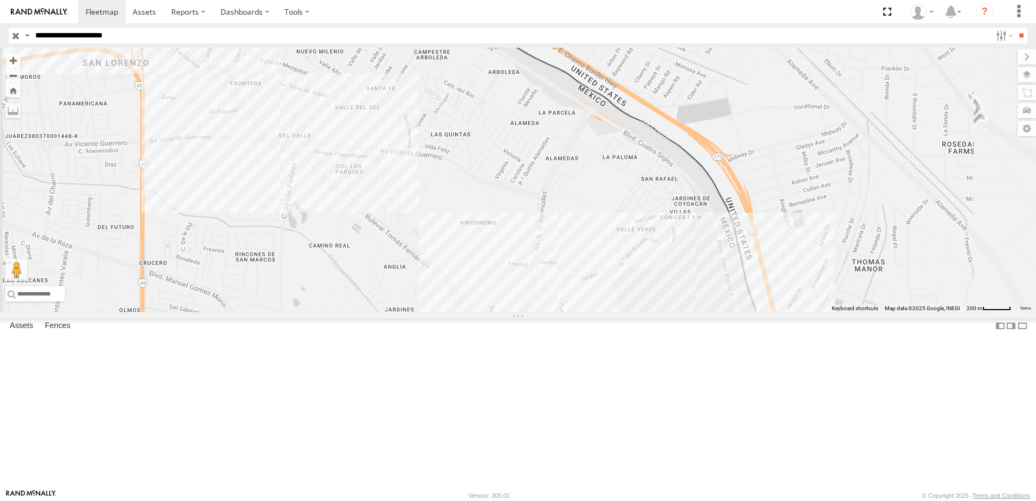
click at [689, 205] on div "338 7323" at bounding box center [518, 180] width 1036 height 265
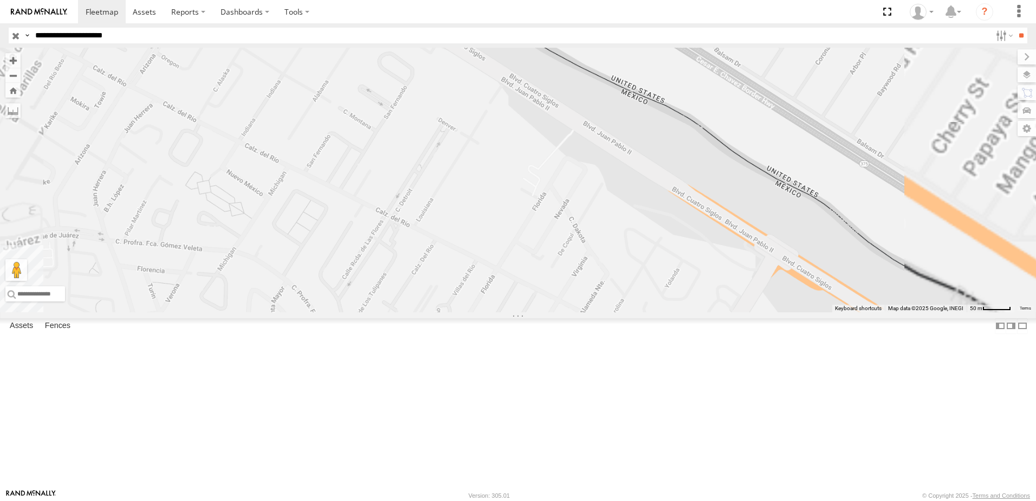
drag, startPoint x: 608, startPoint y: 189, endPoint x: 556, endPoint y: 333, distance: 152.6
click at [568, 312] on div "338 7323" at bounding box center [518, 180] width 1036 height 265
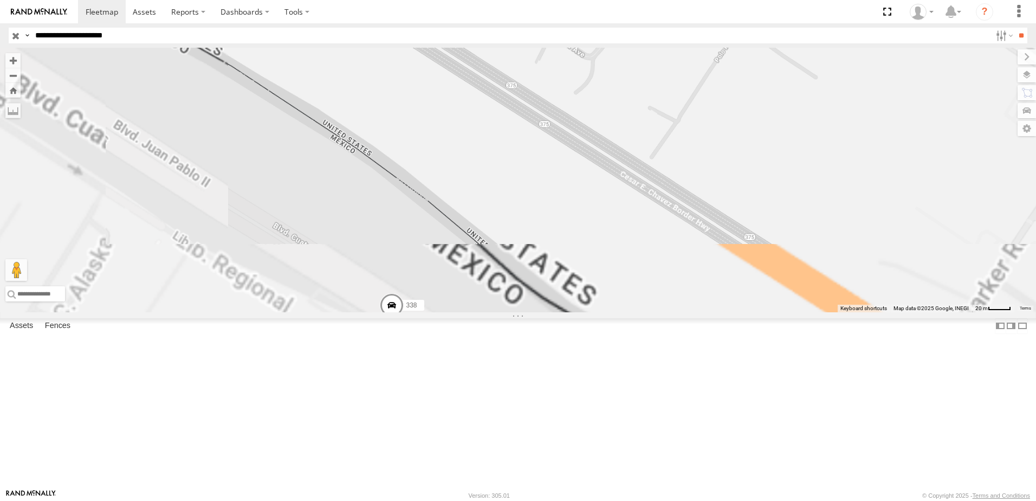
drag, startPoint x: 495, startPoint y: 402, endPoint x: 602, endPoint y: 226, distance: 205.5
click at [602, 226] on div "338 7323" at bounding box center [518, 180] width 1036 height 265
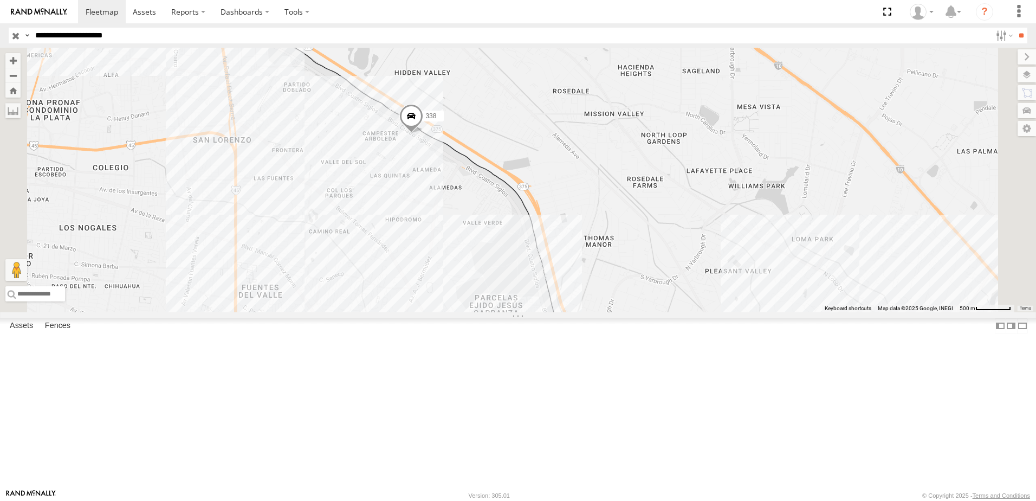
drag, startPoint x: 555, startPoint y: 312, endPoint x: 560, endPoint y: 246, distance: 65.8
click at [560, 247] on div "338 7323" at bounding box center [518, 180] width 1036 height 265
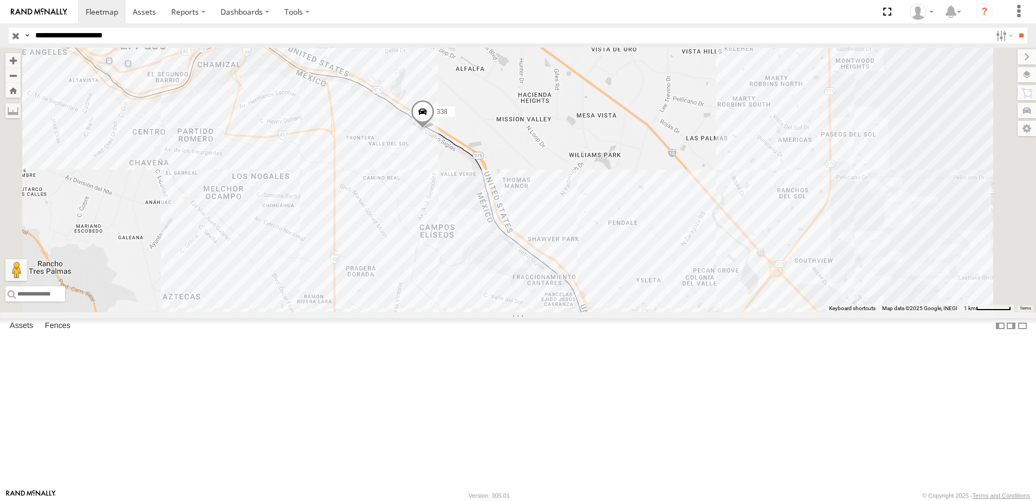
click at [565, 287] on div "338 7323 2" at bounding box center [518, 180] width 1036 height 265
click at [605, 312] on div "338 7323 2 ARIES [PERSON_NAME] 0" at bounding box center [518, 180] width 1036 height 265
drag, startPoint x: 614, startPoint y: 349, endPoint x: 632, endPoint y: 249, distance: 100.8
click at [631, 252] on div "338 7323 2" at bounding box center [518, 180] width 1036 height 265
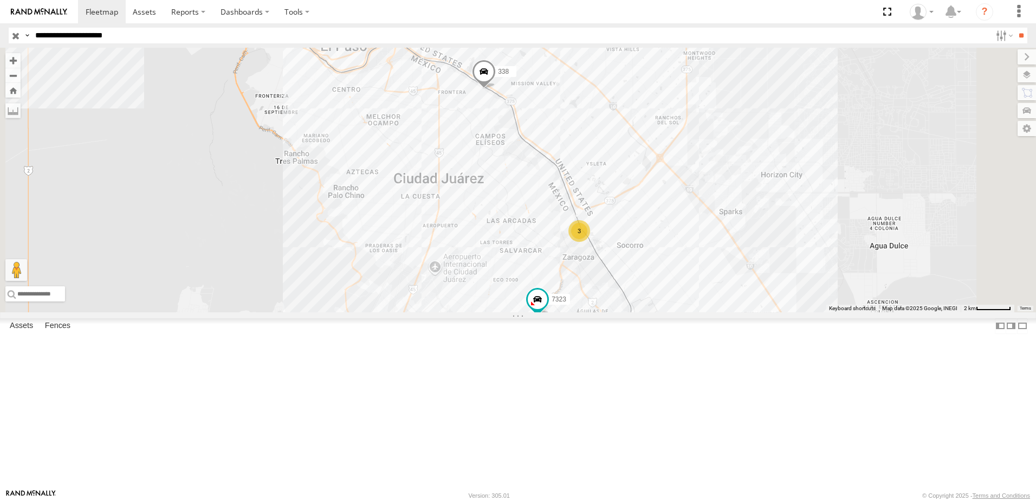
drag, startPoint x: 705, startPoint y: 298, endPoint x: 689, endPoint y: 338, distance: 43.6
click at [700, 312] on div "338 7323 3" at bounding box center [518, 180] width 1036 height 265
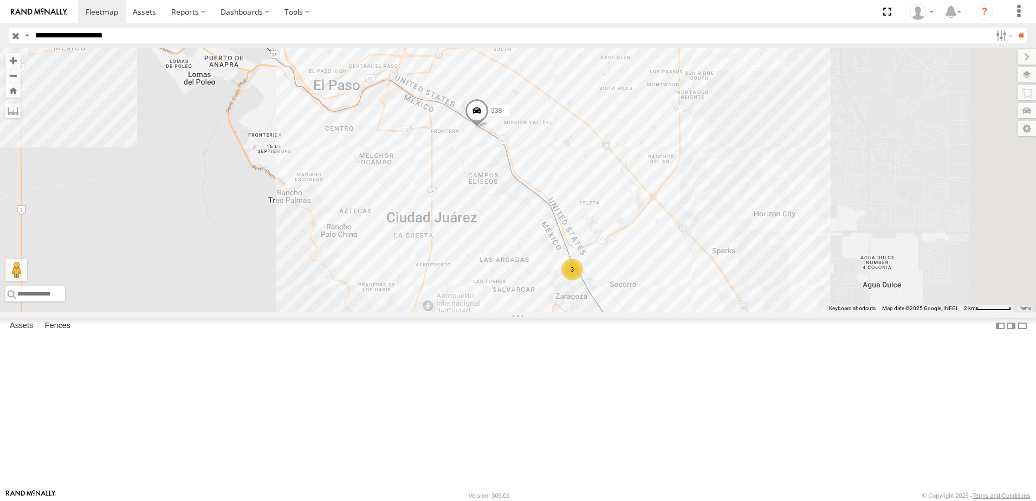
drag, startPoint x: 639, startPoint y: 262, endPoint x: 634, endPoint y: 282, distance: 20.8
click at [635, 280] on div "338 7323 3" at bounding box center [518, 180] width 1036 height 265
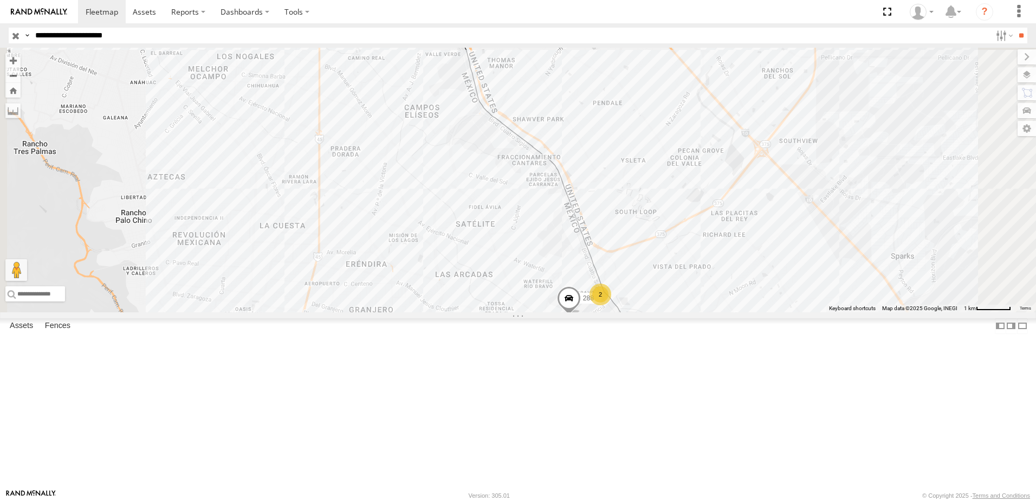
drag, startPoint x: 680, startPoint y: 398, endPoint x: 672, endPoint y: 347, distance: 51.7
click at [672, 312] on div "338 7323 2 288" at bounding box center [518, 180] width 1036 height 265
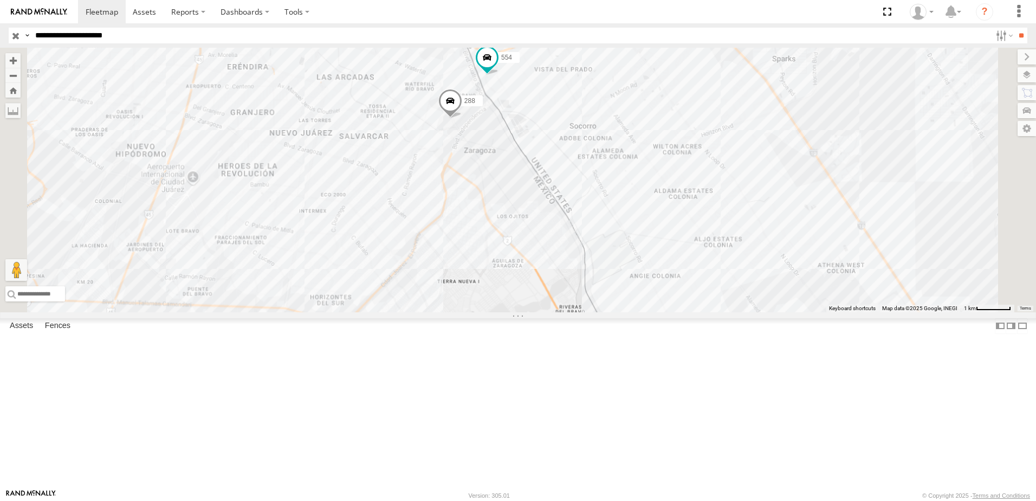
drag, startPoint x: 558, startPoint y: 210, endPoint x: 557, endPoint y: 345, distance: 135.0
click at [557, 312] on div "7323 8736 288 338 554" at bounding box center [518, 180] width 1036 height 265
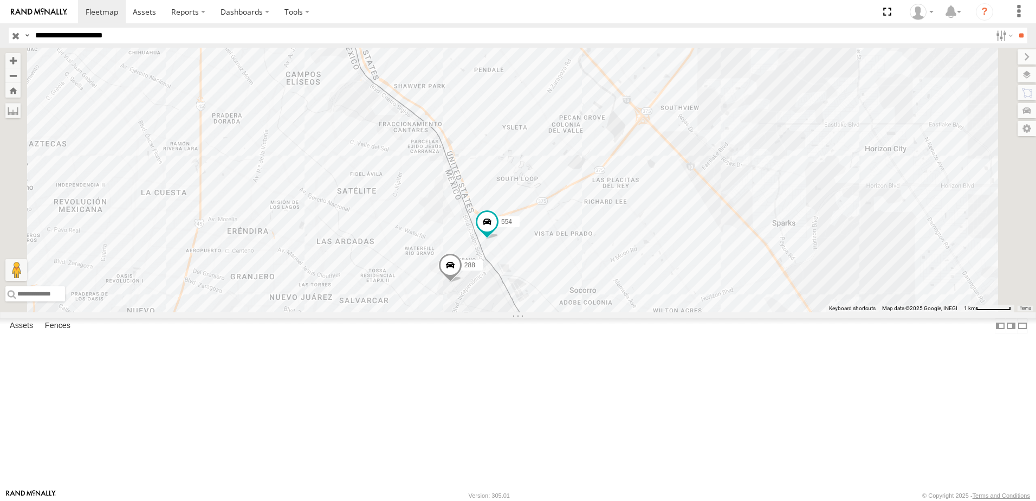
click at [218, 41] on input "**********" at bounding box center [511, 36] width 961 height 16
